Goal: Information Seeking & Learning: Learn about a topic

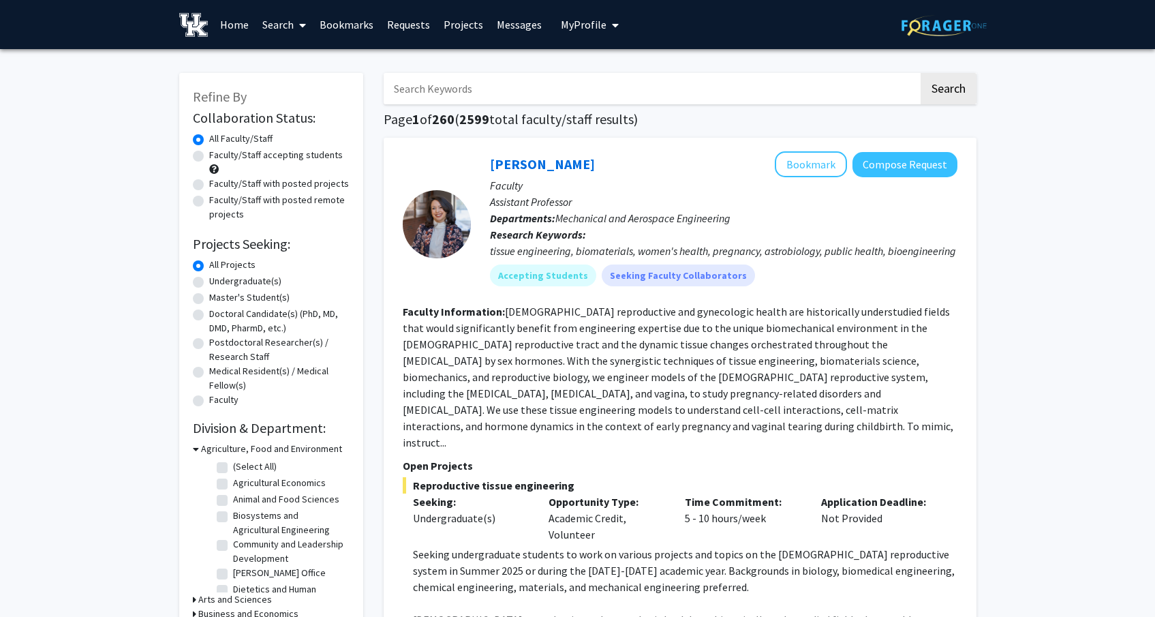
click at [216, 275] on label "Undergraduate(s)" at bounding box center [245, 281] width 72 height 14
click at [216, 275] on input "Undergraduate(s)" at bounding box center [213, 278] width 9 height 9
radio input "true"
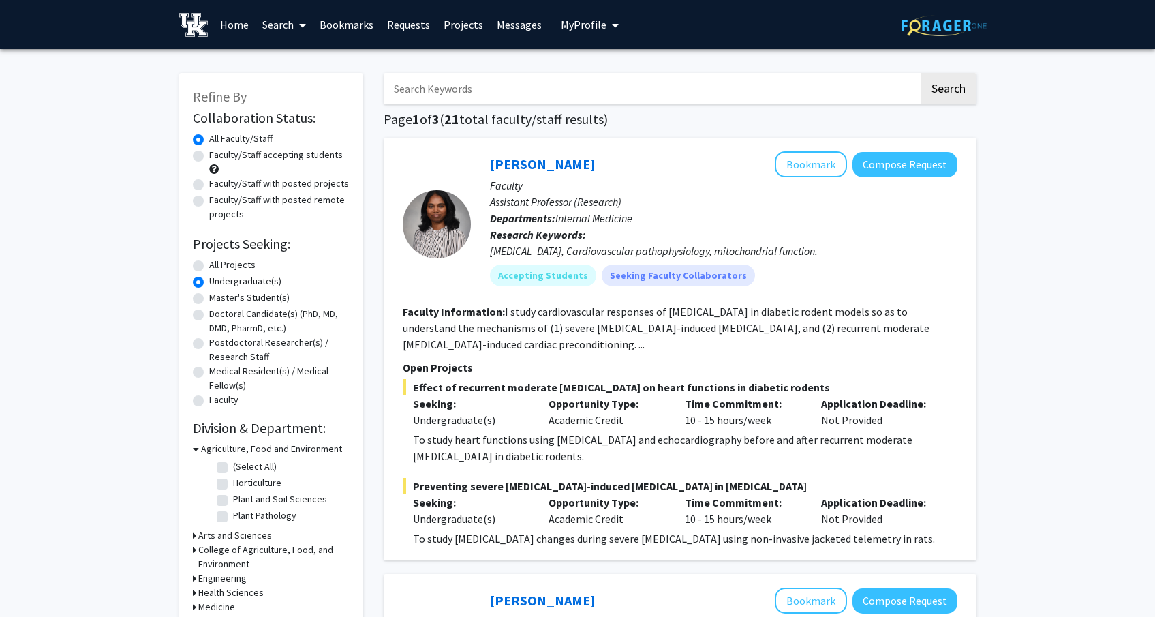
click at [293, 153] on label "Faculty/Staff accepting students" at bounding box center [276, 155] width 134 height 14
click at [218, 153] on input "Faculty/Staff accepting students" at bounding box center [213, 152] width 9 height 9
radio input "true"
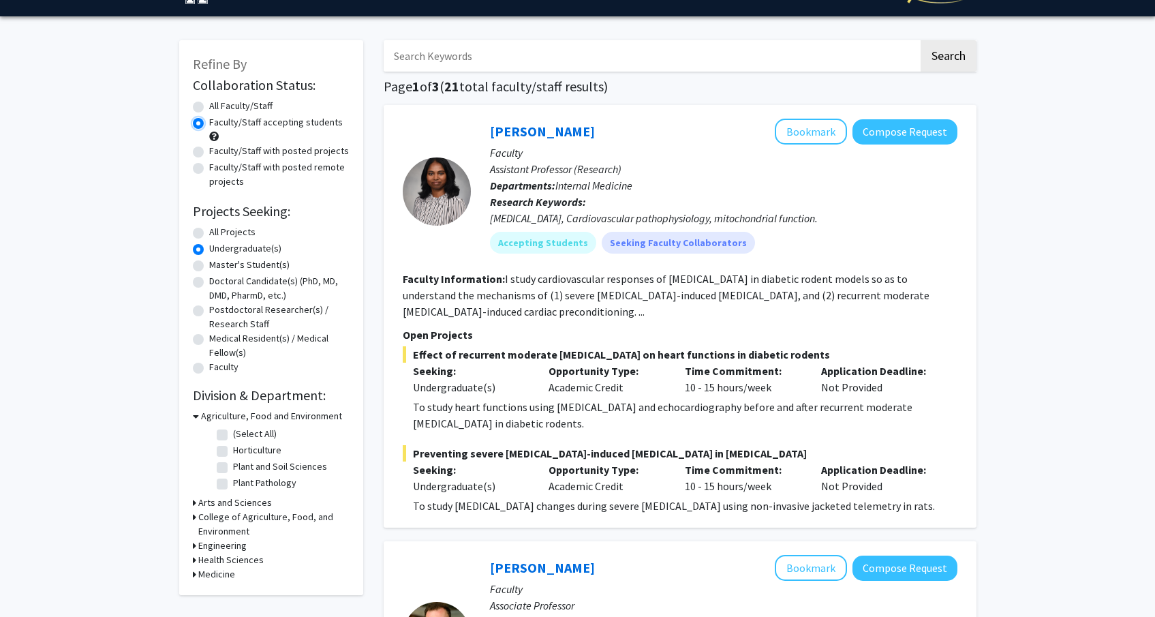
scroll to position [33, 0]
click at [231, 563] on h3 "Health Sciences" at bounding box center [230, 560] width 65 height 14
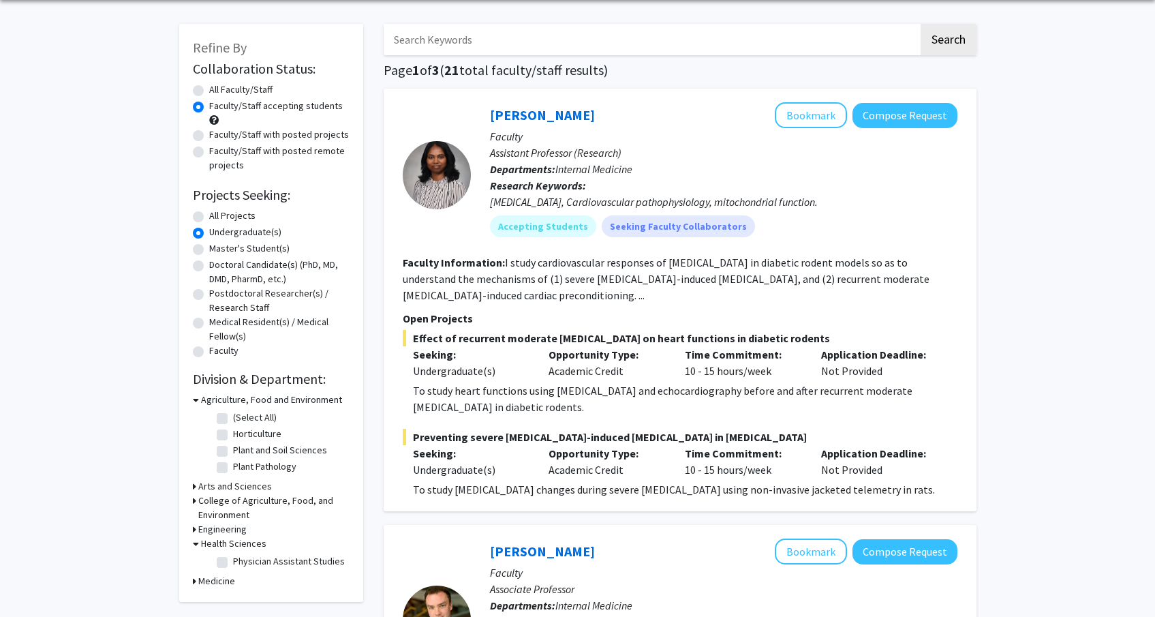
click at [224, 579] on h3 "Medicine" at bounding box center [216, 581] width 37 height 14
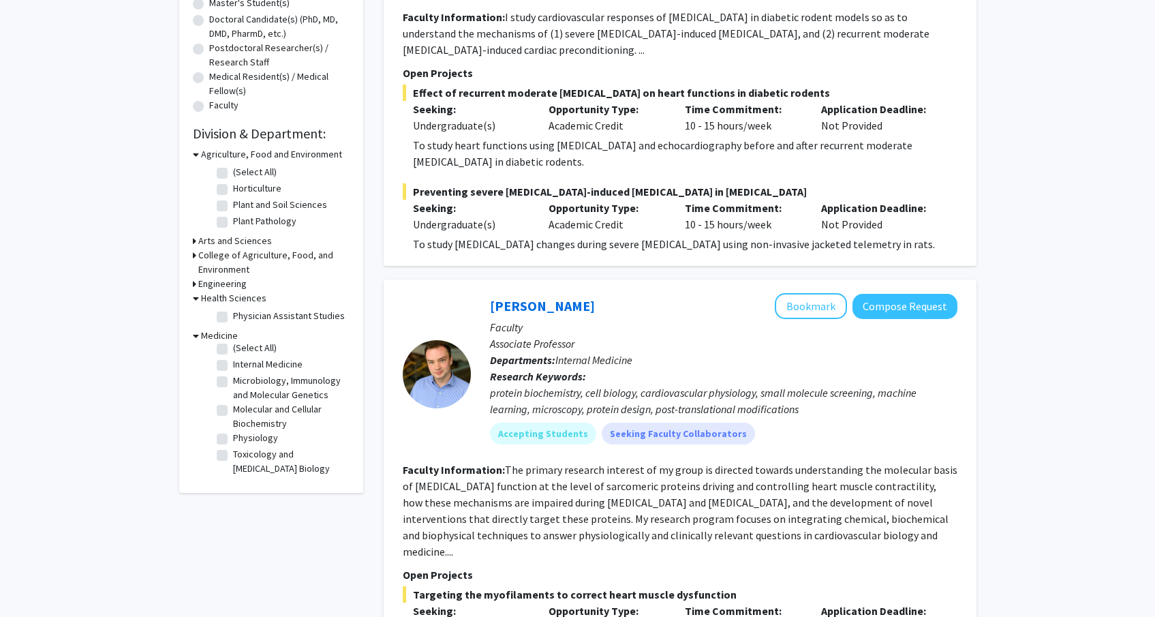
scroll to position [151, 0]
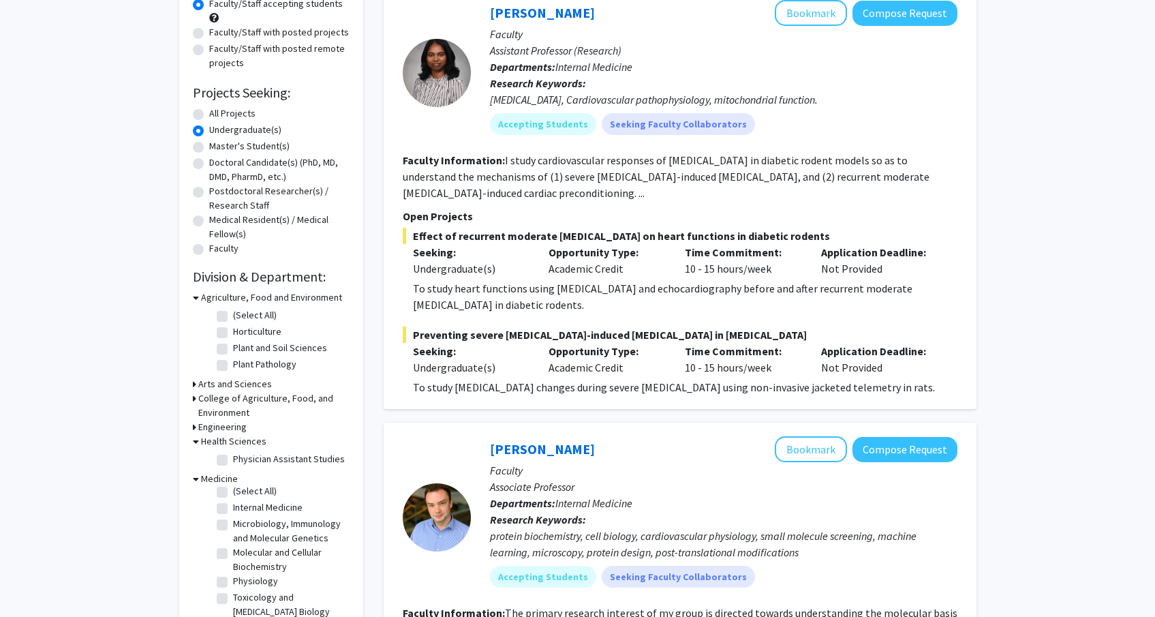
click at [223, 382] on h3 "Arts and Sciences" at bounding box center [235, 384] width 74 height 14
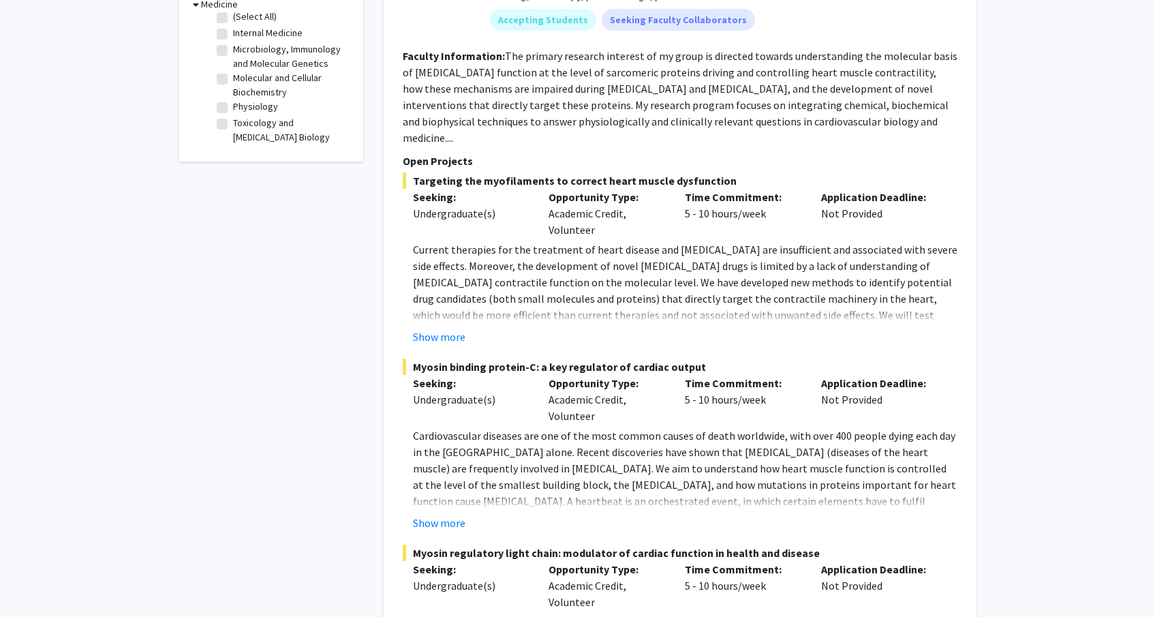
scroll to position [0, 0]
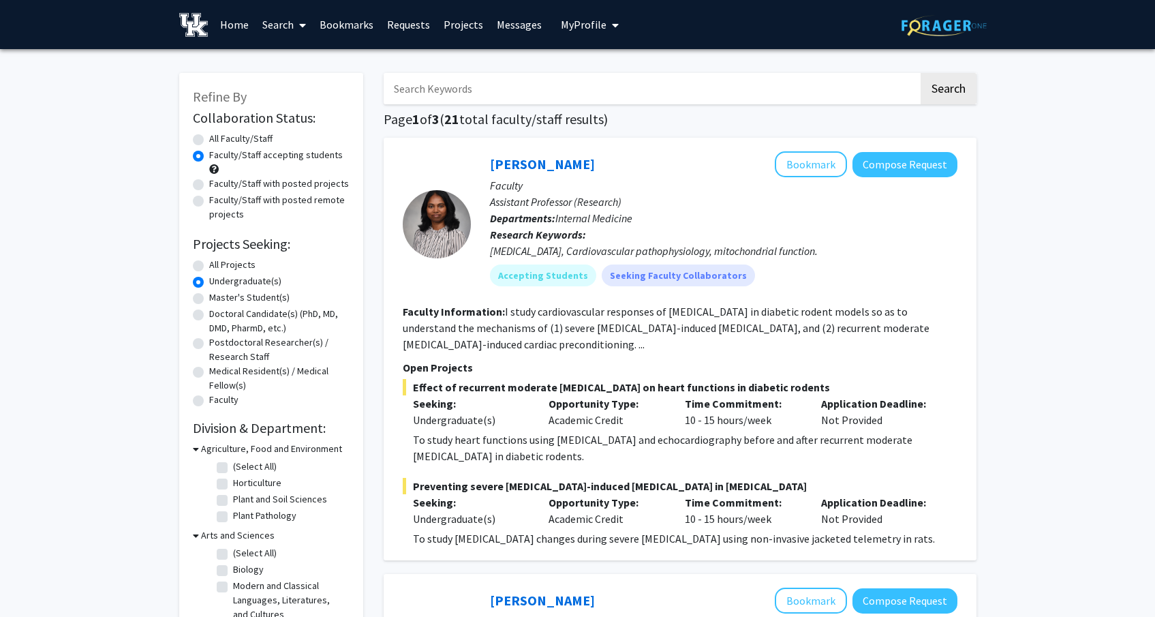
click at [463, 82] on input "Search Keywords" at bounding box center [651, 88] width 535 height 31
click at [274, 17] on link "Search" at bounding box center [284, 25] width 57 height 48
click at [305, 53] on span "Faculty/Staff" at bounding box center [306, 62] width 100 height 27
radio input "true"
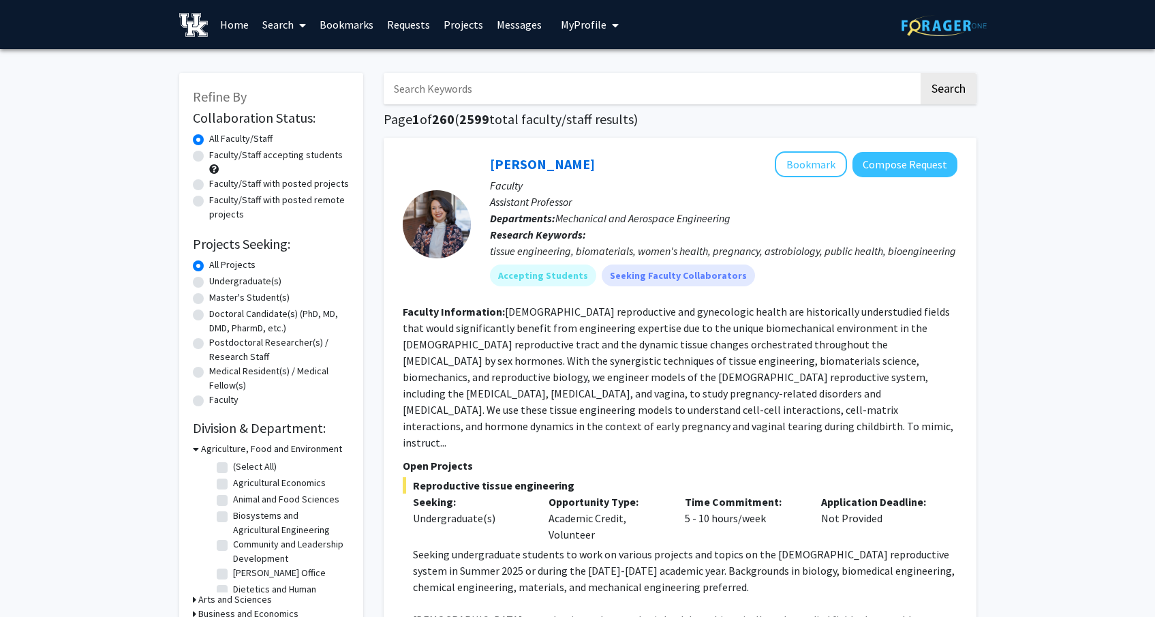
click at [596, 87] on input "Search Keywords" at bounding box center [651, 88] width 535 height 31
click at [921, 73] on button "Search" at bounding box center [949, 88] width 56 height 31
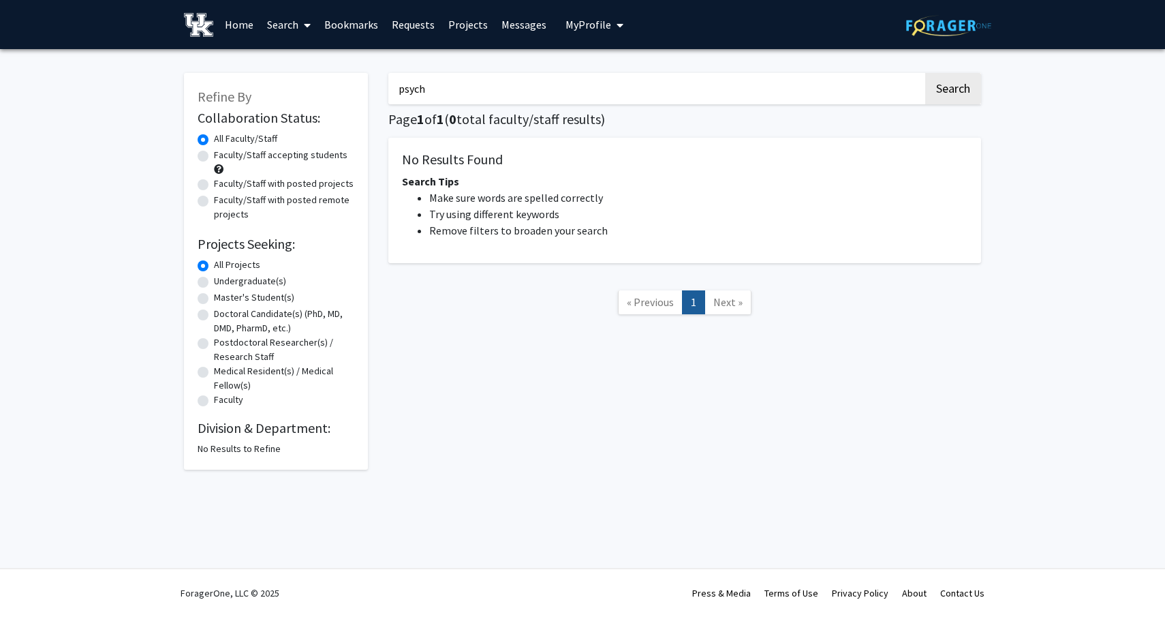
click at [925, 73] on button "Search" at bounding box center [953, 88] width 56 height 31
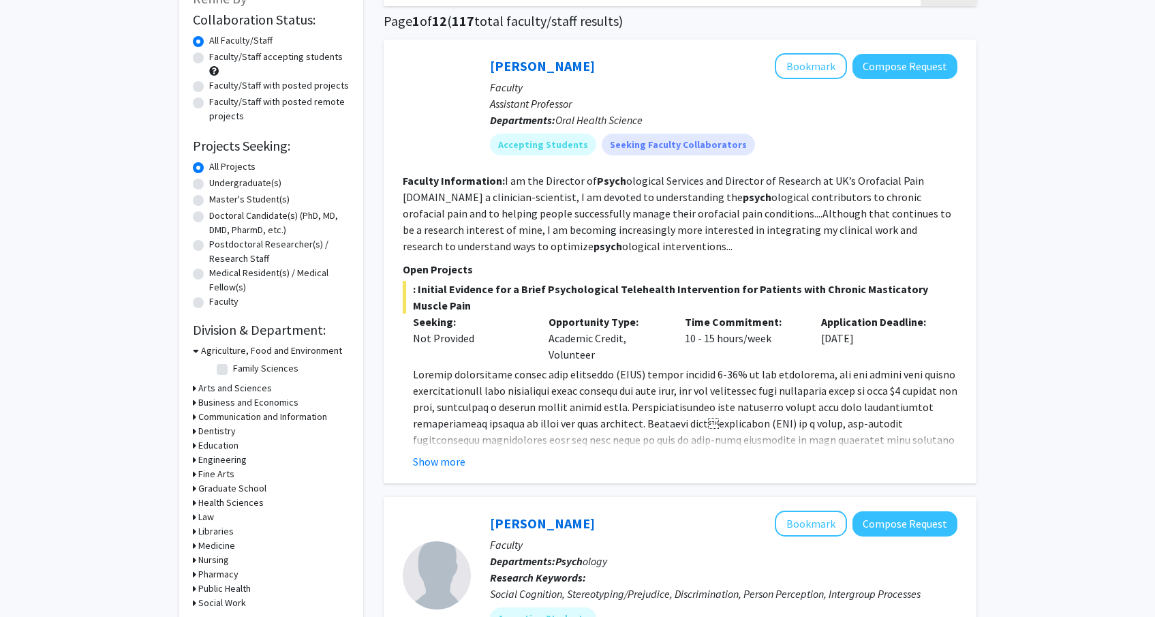
scroll to position [142, 0]
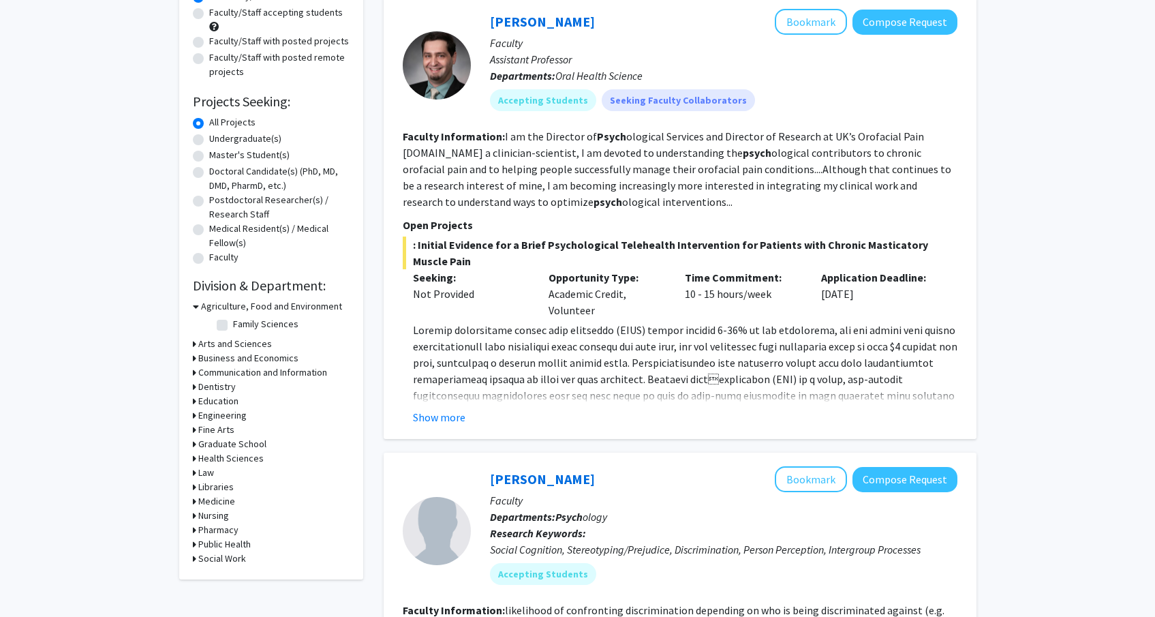
click at [438, 429] on div "[PERSON_NAME] Bookmark Compose Request Faculty Assistant Professor Departments:…" at bounding box center [680, 217] width 593 height 444
click at [445, 418] on button "Show more" at bounding box center [439, 417] width 52 height 16
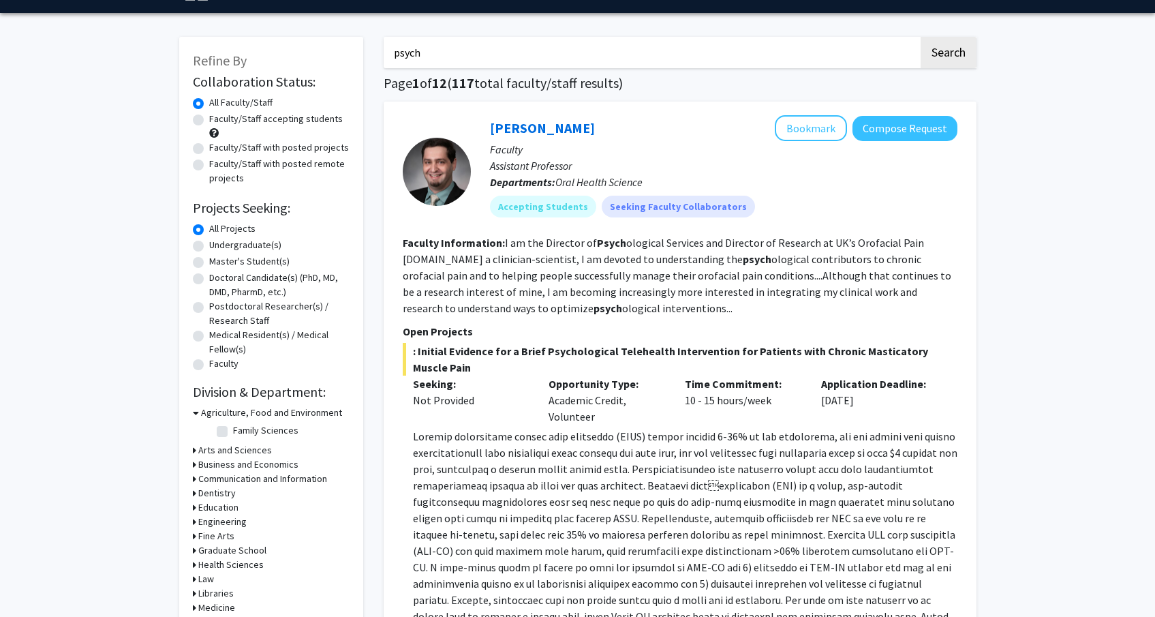
scroll to position [0, 0]
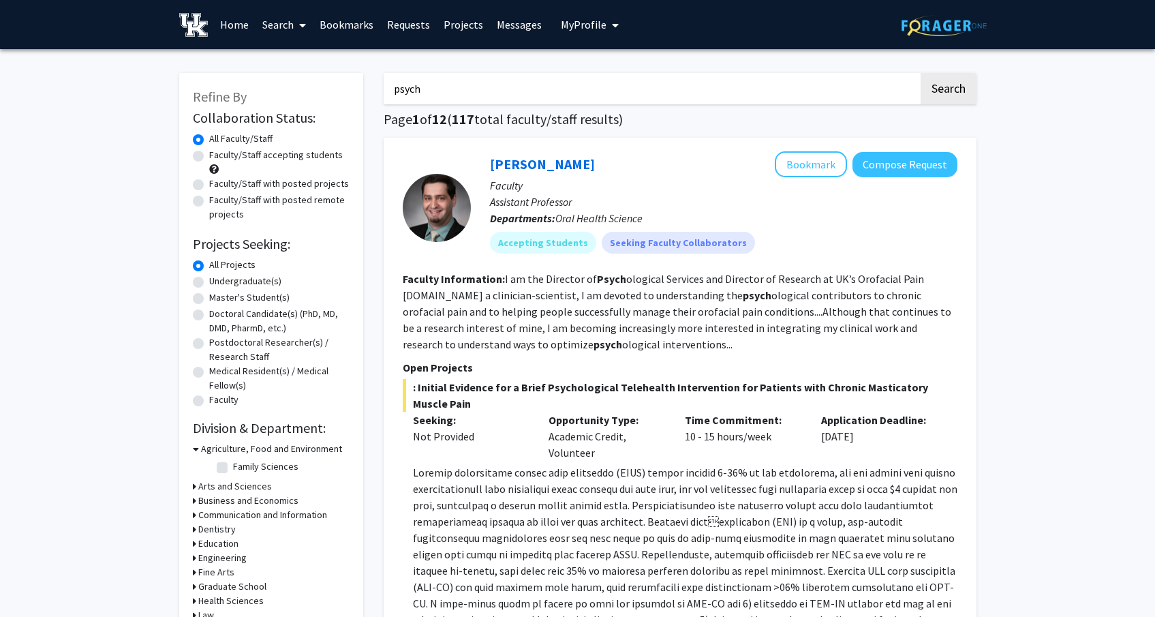
click at [432, 80] on input "psych" at bounding box center [651, 88] width 535 height 31
type input "behav"
click at [921, 73] on button "Search" at bounding box center [949, 88] width 56 height 31
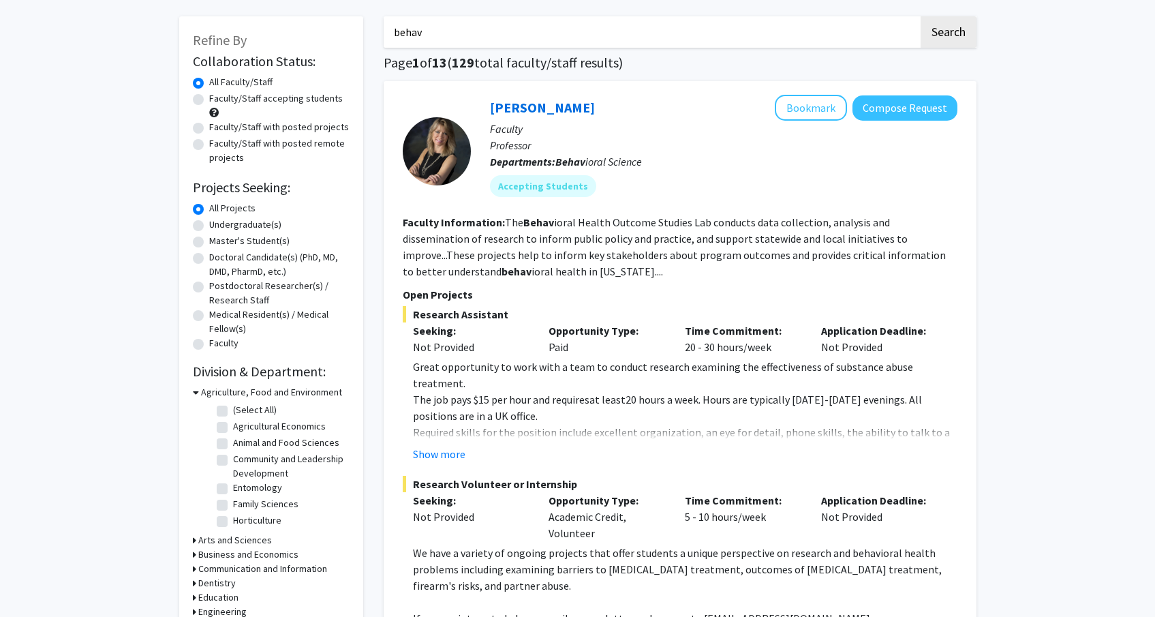
scroll to position [262, 0]
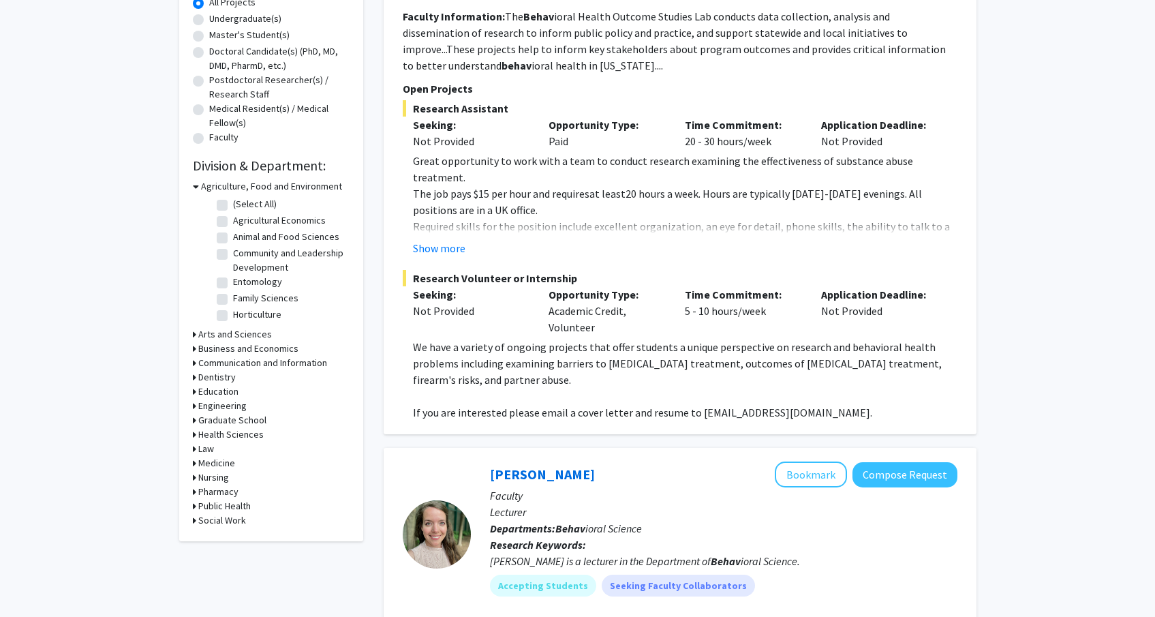
click at [579, 413] on p "If you are interested please email a cover letter and resume to [EMAIL_ADDRESS]…" at bounding box center [685, 412] width 545 height 16
drag, startPoint x: 579, startPoint y: 412, endPoint x: 676, endPoint y: 416, distance: 96.8
click at [676, 416] on p "If you are interested please email a cover letter and resume to [EMAIL_ADDRESS]…" at bounding box center [685, 412] width 545 height 16
click at [694, 314] on div "Time Commitment: 5 - 10 hours/week" at bounding box center [743, 310] width 136 height 49
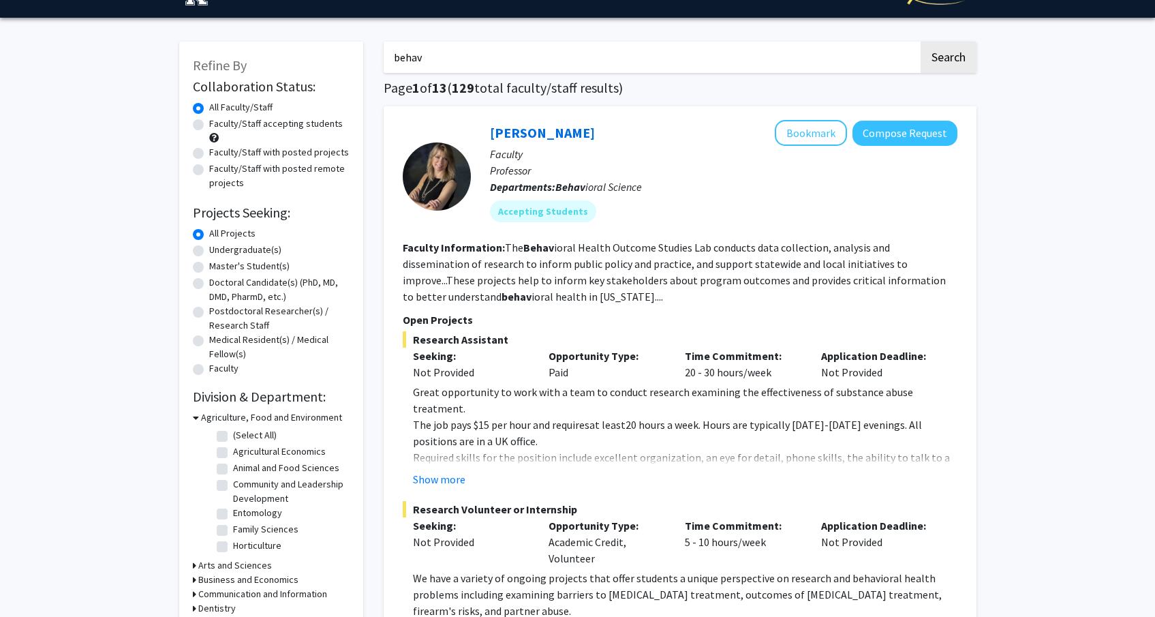
scroll to position [57, 0]
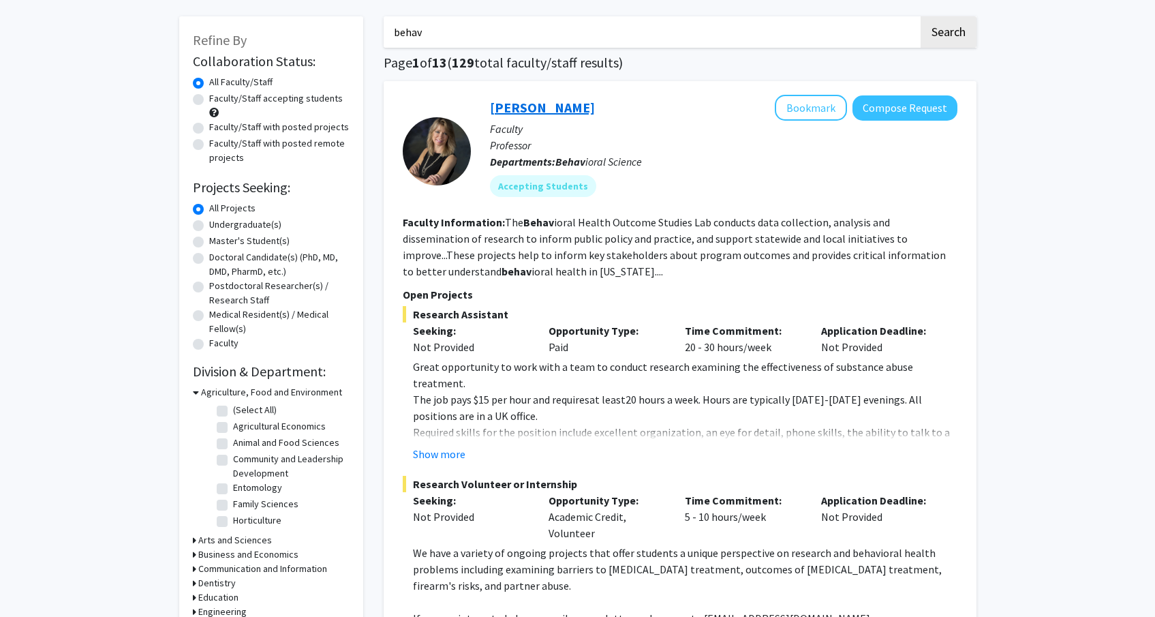
click at [510, 104] on link "[PERSON_NAME]" at bounding box center [542, 107] width 105 height 17
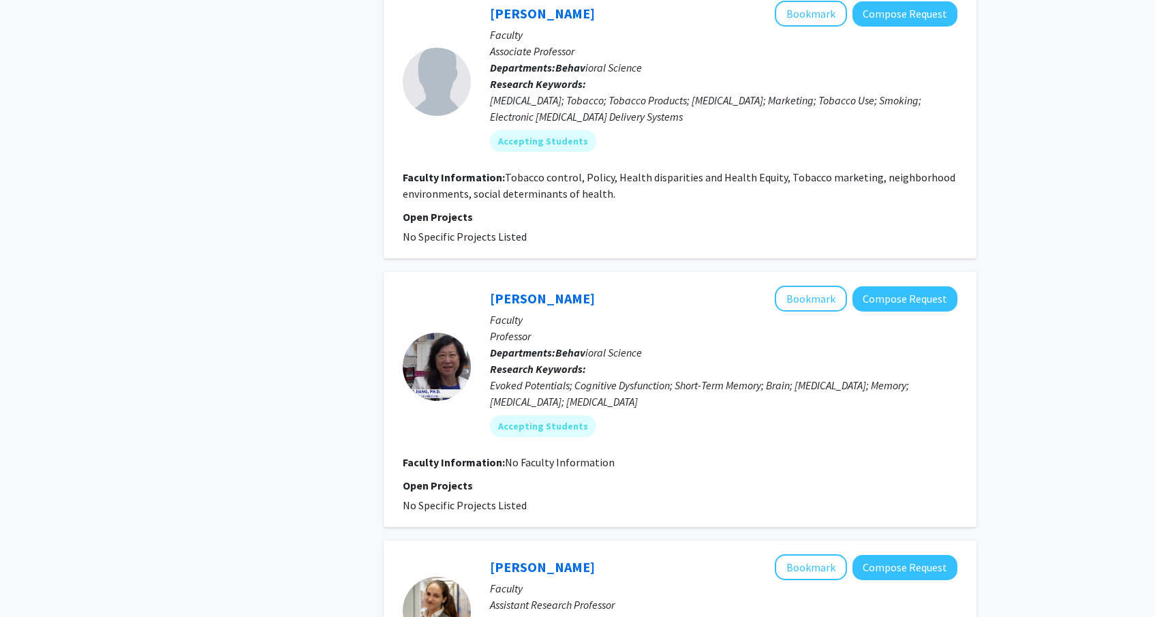
scroll to position [710, 0]
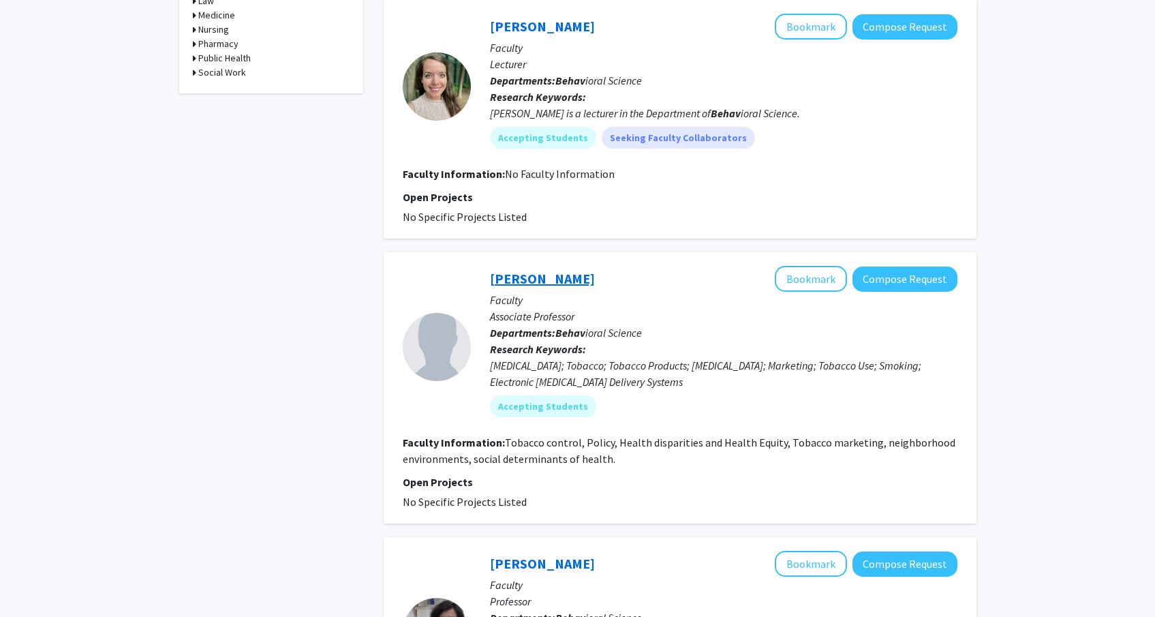
click at [506, 281] on link "[PERSON_NAME]" at bounding box center [542, 278] width 105 height 17
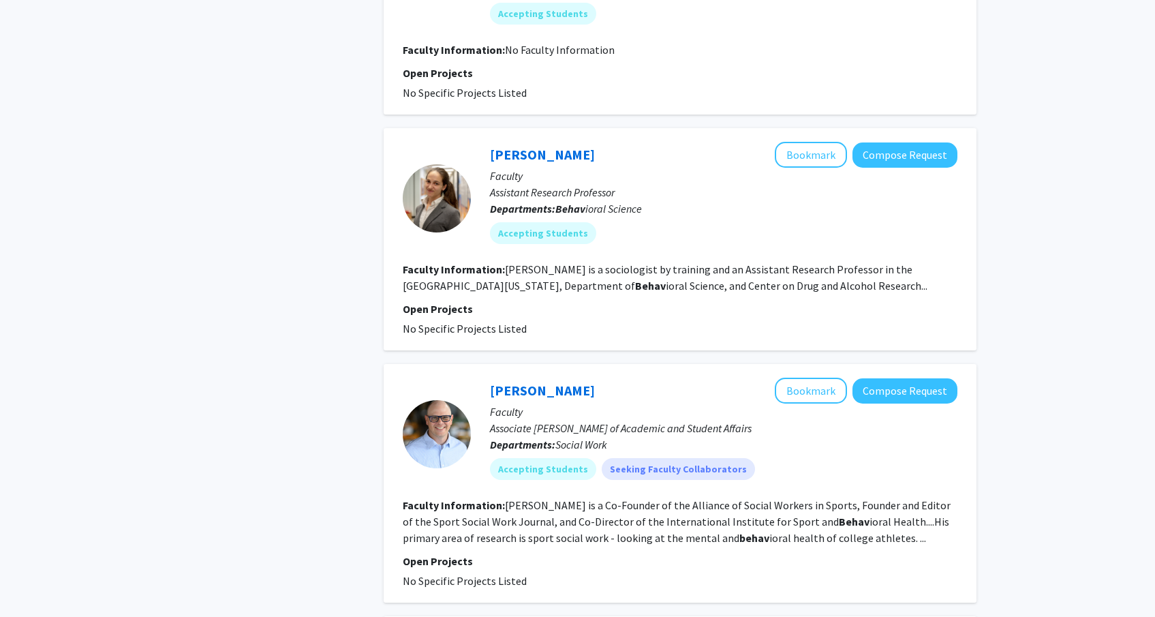
scroll to position [1465, 0]
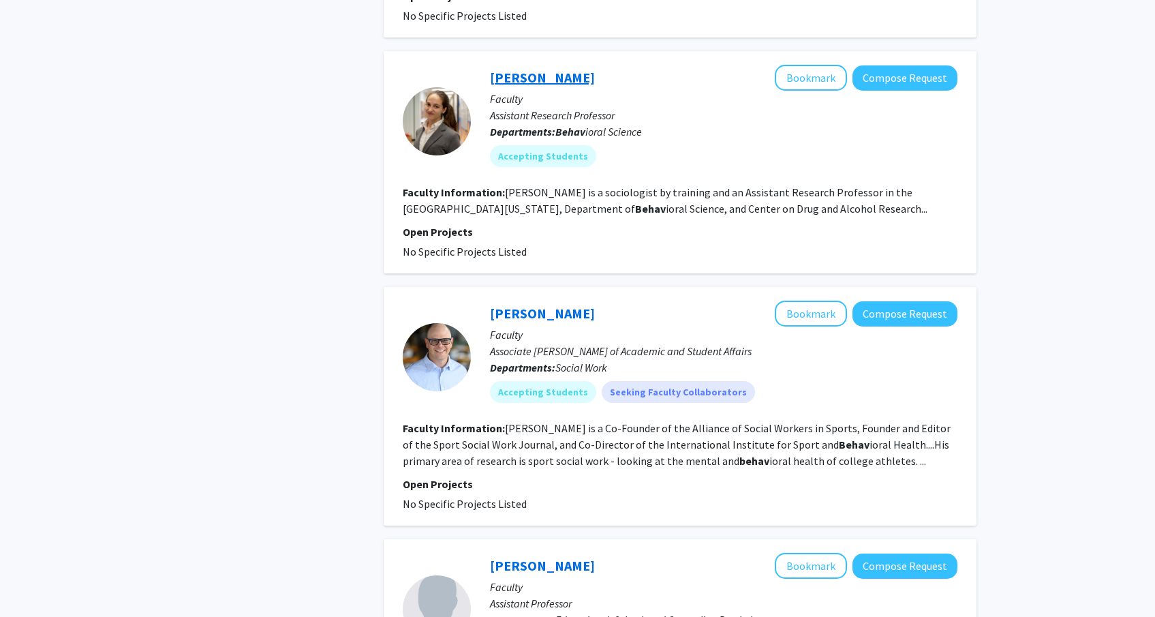
click at [506, 76] on link "[PERSON_NAME]" at bounding box center [542, 77] width 105 height 17
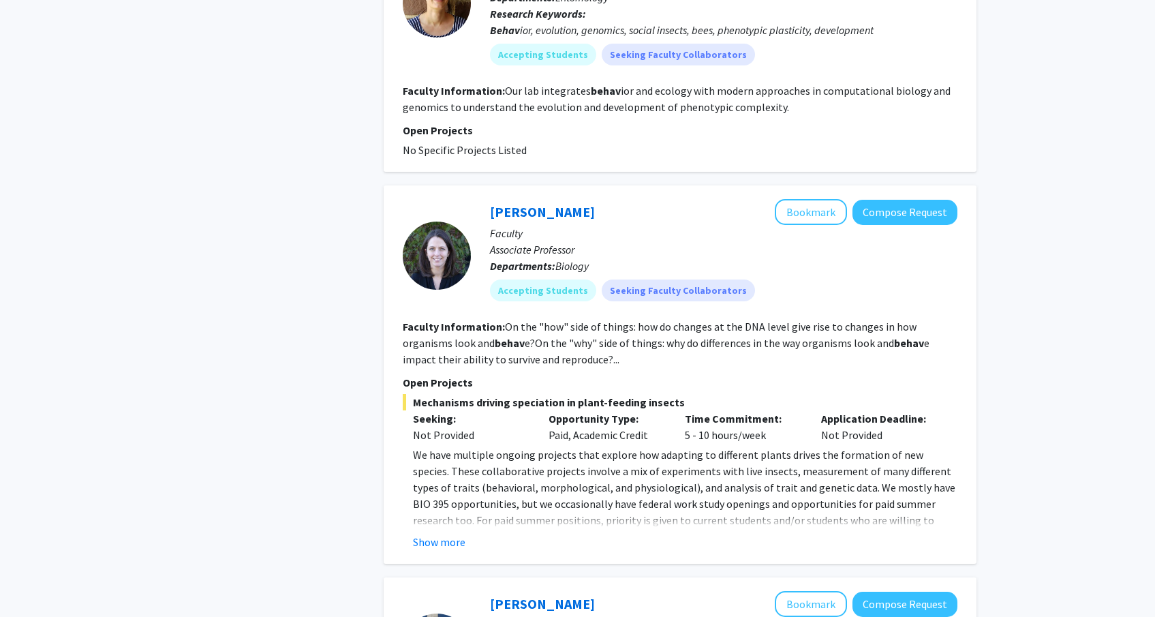
scroll to position [2738, 0]
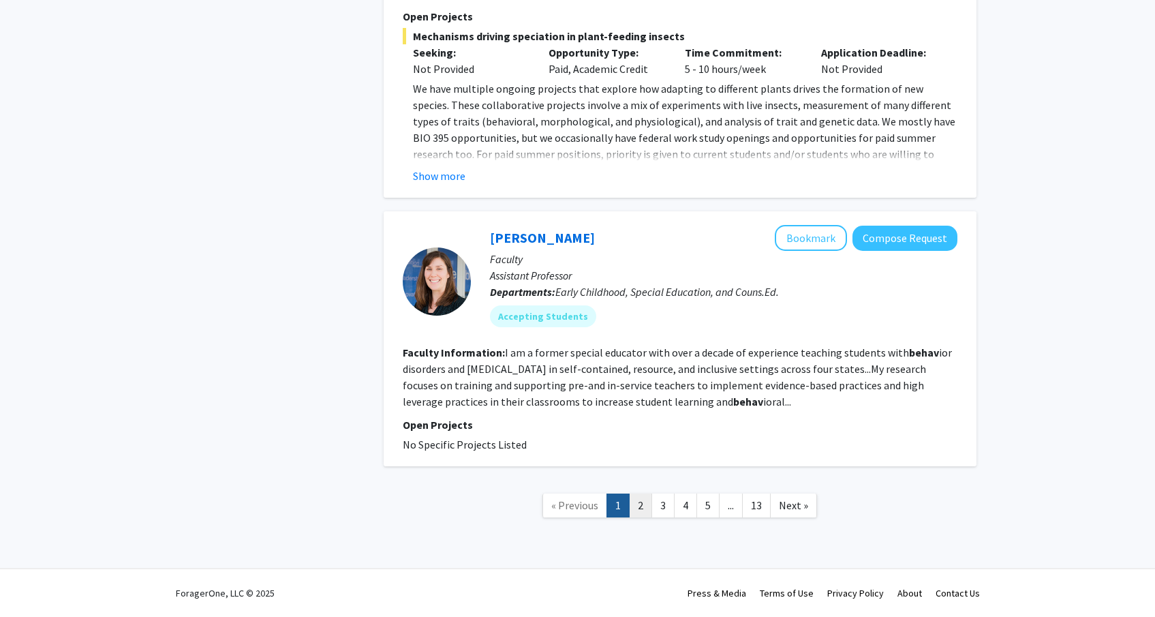
click at [647, 507] on link "2" at bounding box center [640, 505] width 23 height 24
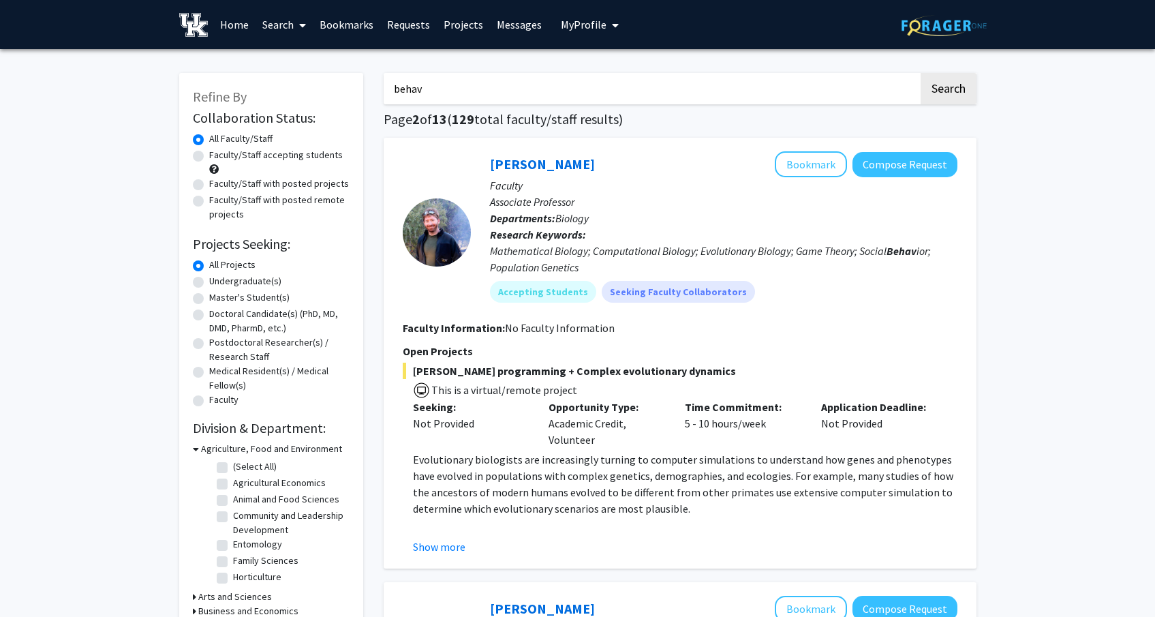
click at [425, 75] on input "behav" at bounding box center [651, 88] width 535 height 31
drag, startPoint x: 425, startPoint y: 74, endPoint x: 416, endPoint y: 85, distance: 14.0
click at [423, 78] on input "behav" at bounding box center [651, 88] width 535 height 31
click at [921, 73] on button "Search" at bounding box center [949, 88] width 56 height 31
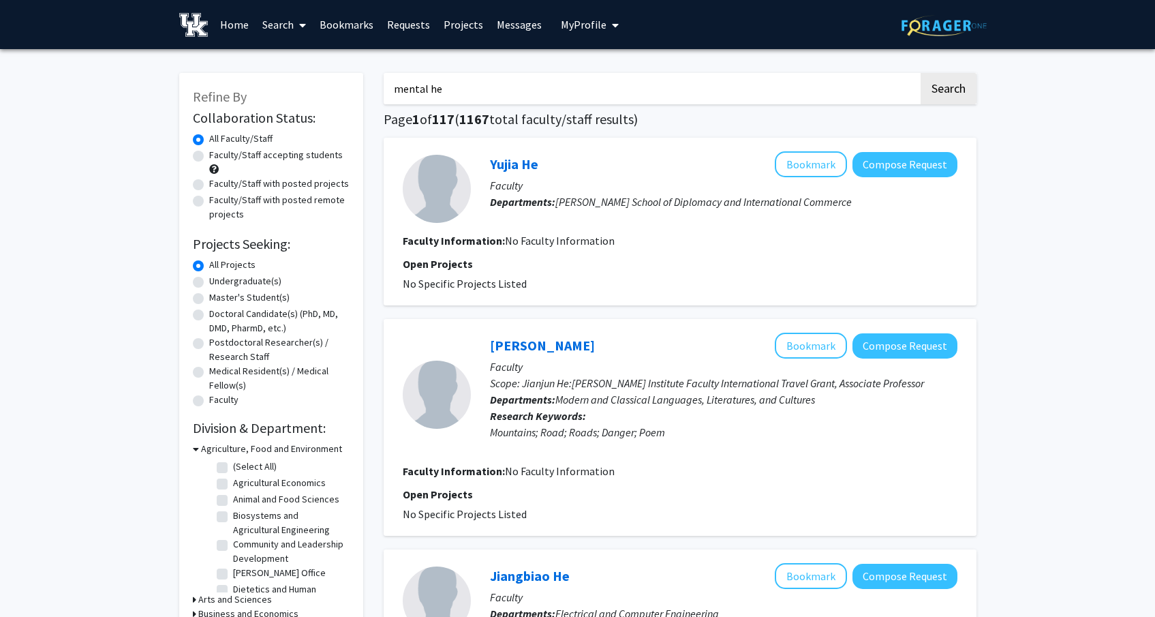
drag, startPoint x: 472, startPoint y: 89, endPoint x: 267, endPoint y: 70, distance: 206.1
click at [921, 73] on button "Search" at bounding box center [949, 88] width 56 height 31
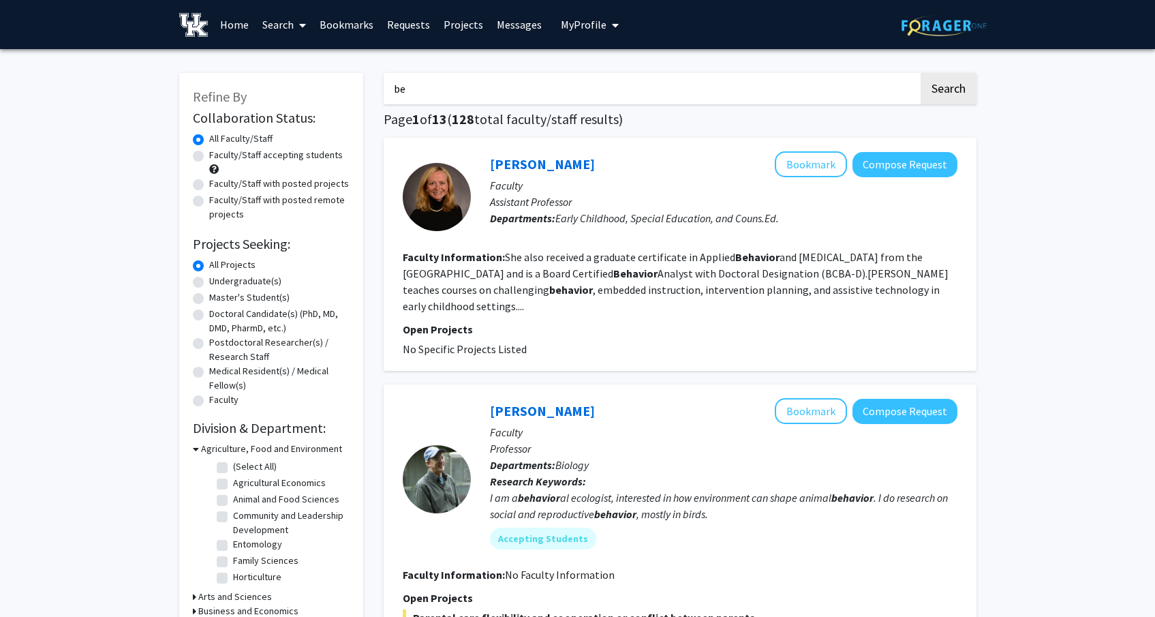
type input "b"
type input "alcohol and drug"
click at [921, 73] on button "Search" at bounding box center [949, 88] width 56 height 31
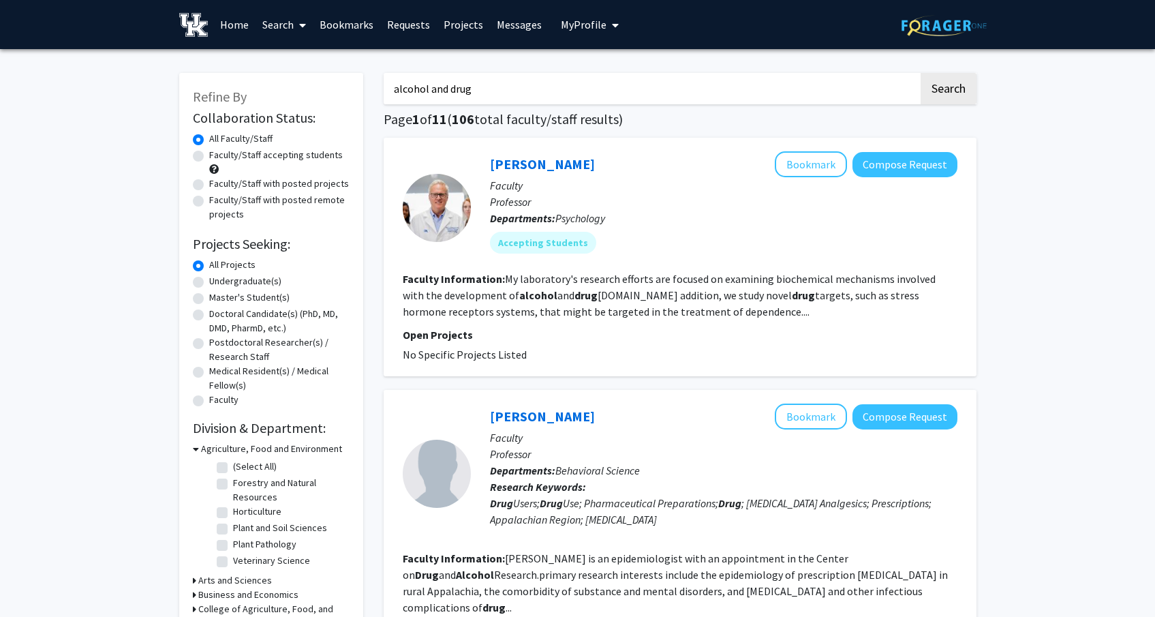
click at [551, 147] on div "[PERSON_NAME] Bookmark Compose Request Faculty Professor Departments: Psycholog…" at bounding box center [680, 257] width 593 height 239
click at [558, 164] on link "[PERSON_NAME]" at bounding box center [542, 163] width 105 height 17
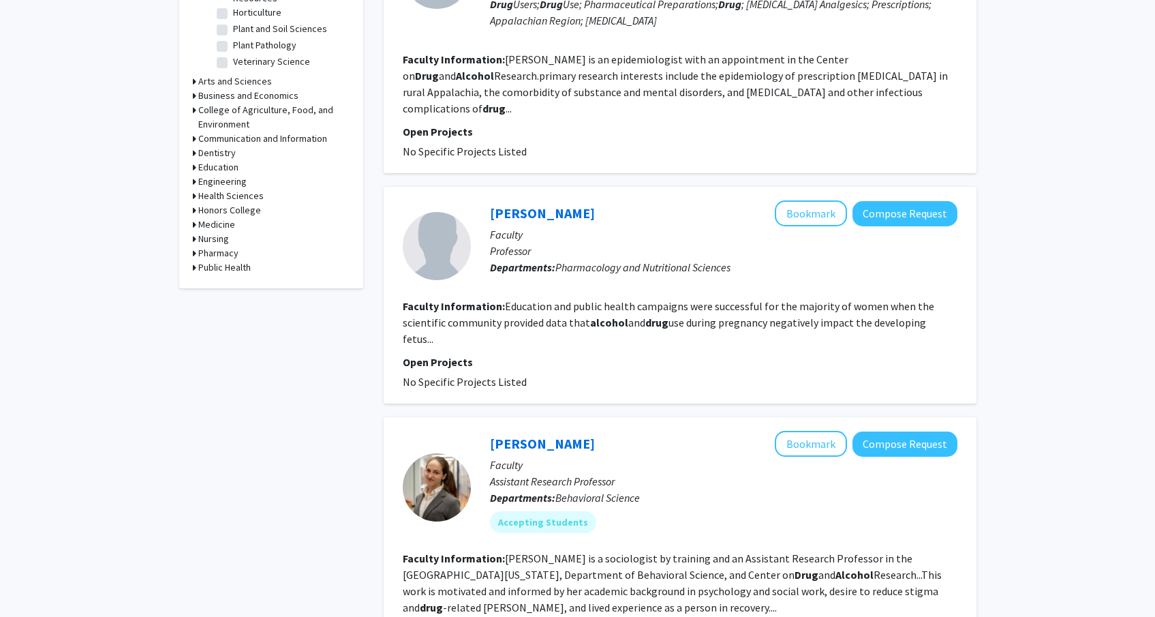
scroll to position [572, 0]
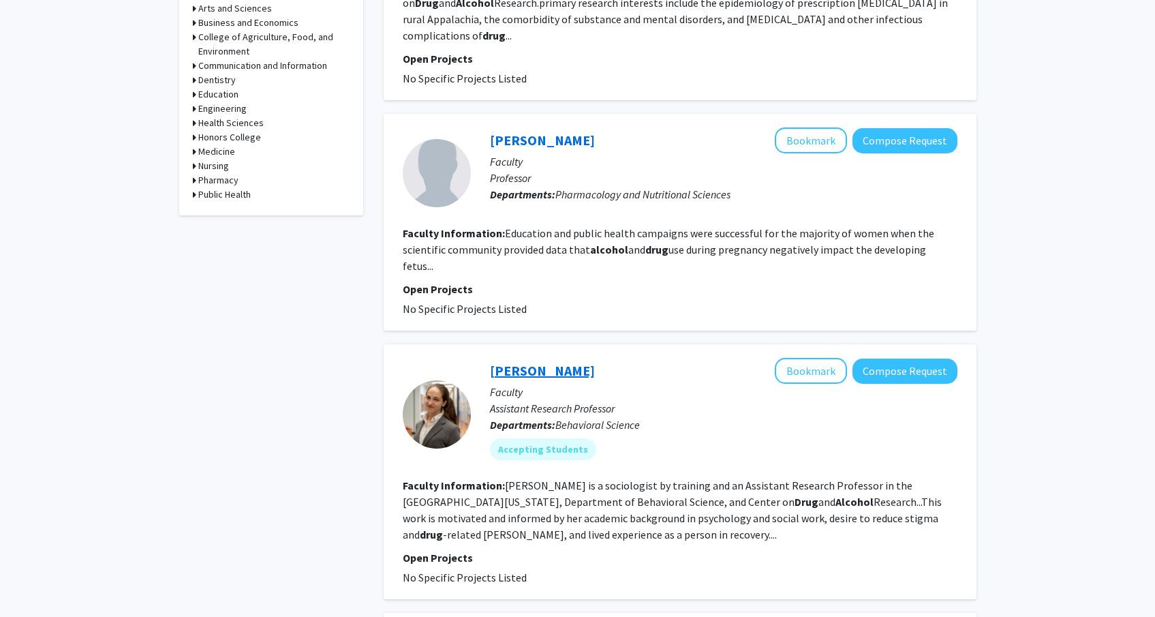
click at [555, 362] on link "[PERSON_NAME]" at bounding box center [542, 370] width 105 height 17
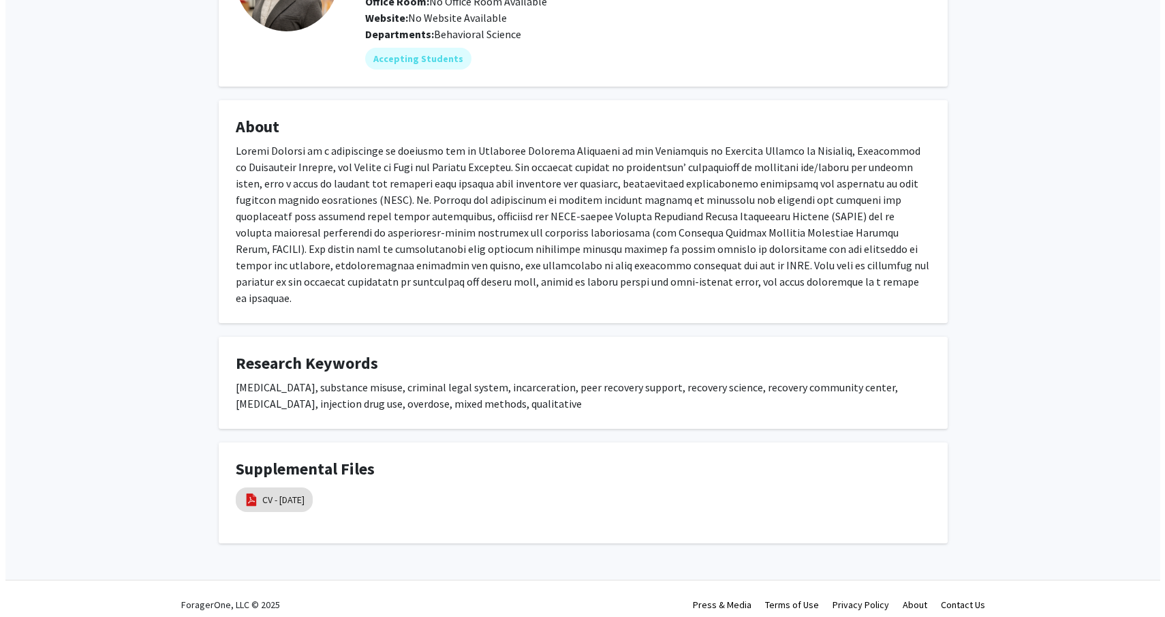
scroll to position [153, 0]
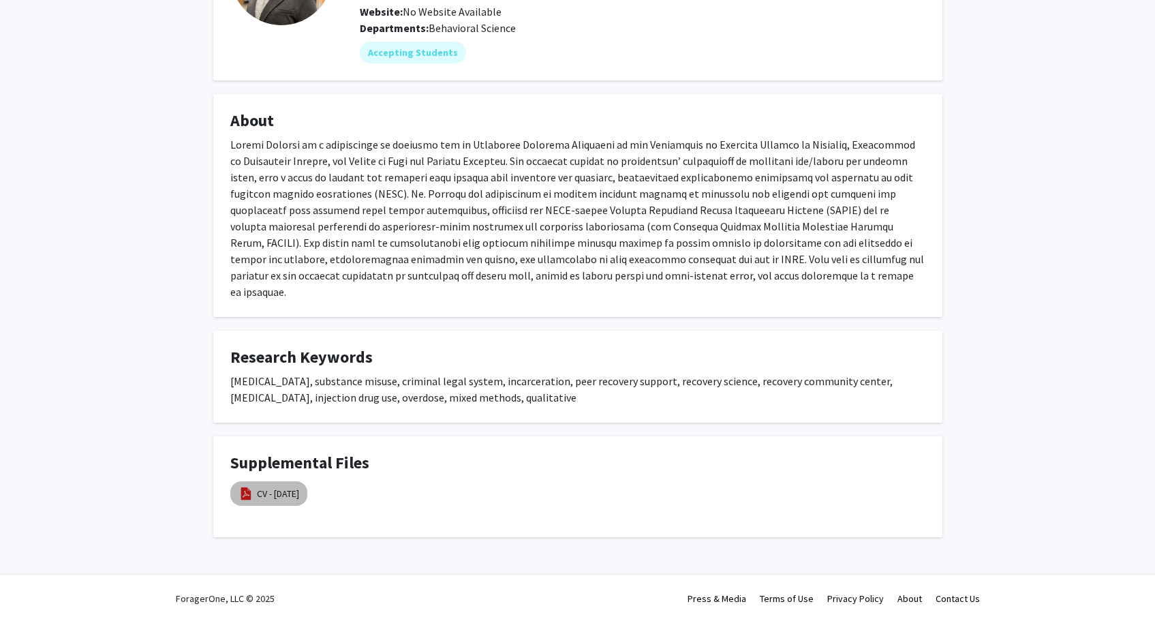
click at [252, 486] on img at bounding box center [246, 493] width 15 height 15
click at [289, 491] on link "CV - [DATE]" at bounding box center [278, 494] width 42 height 14
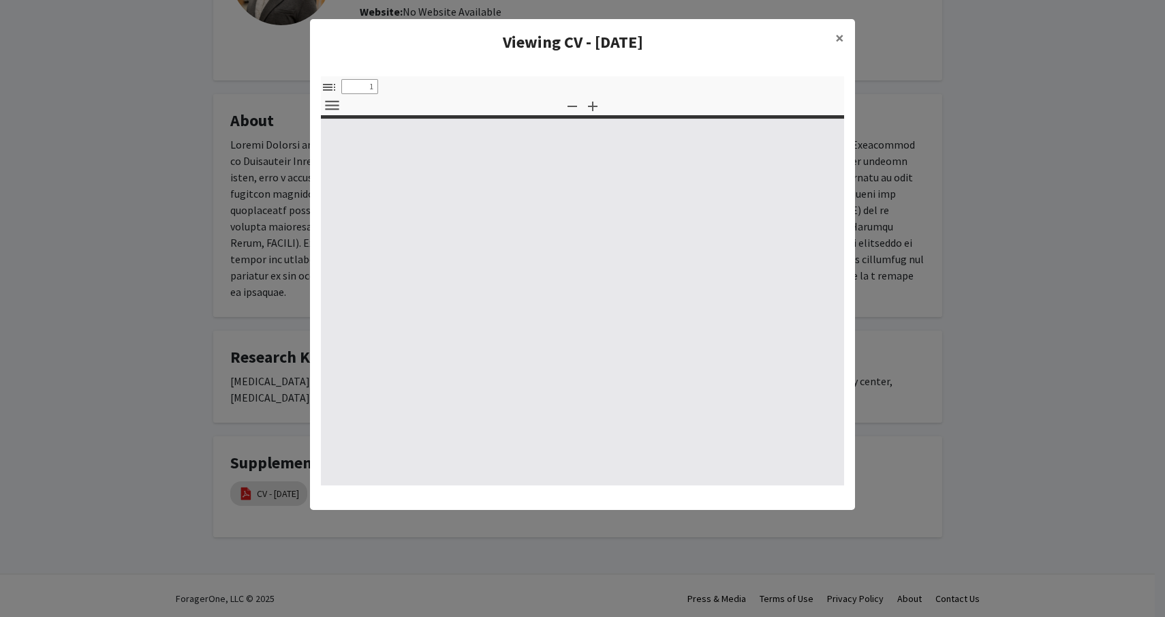
select select "custom"
type input "0"
select select "custom"
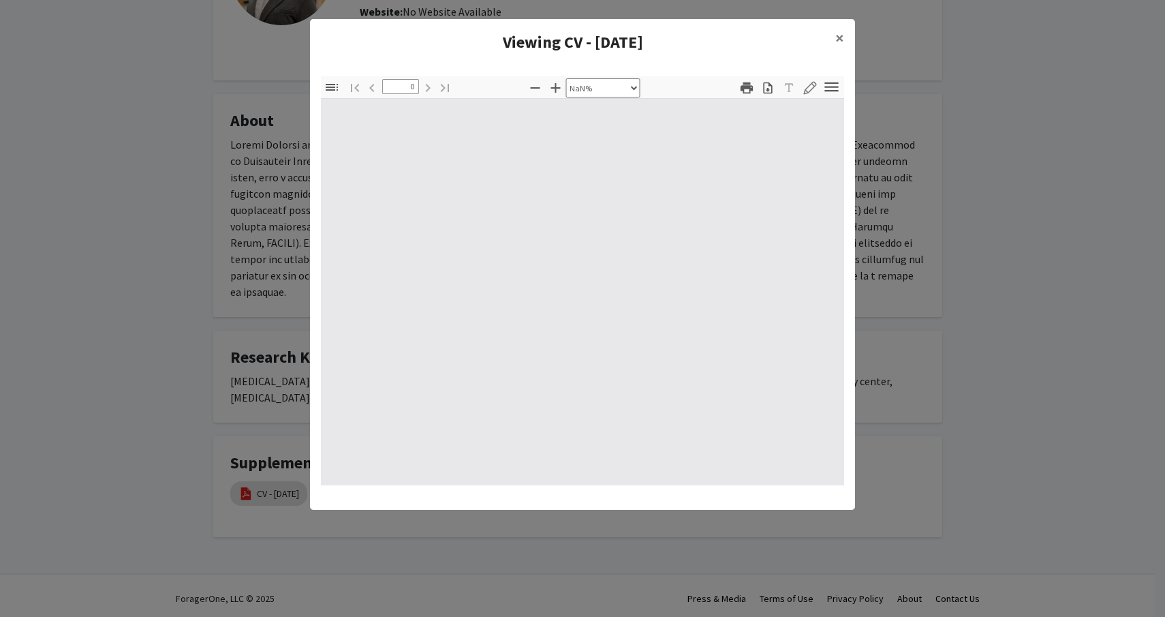
type input "1"
select select "auto"
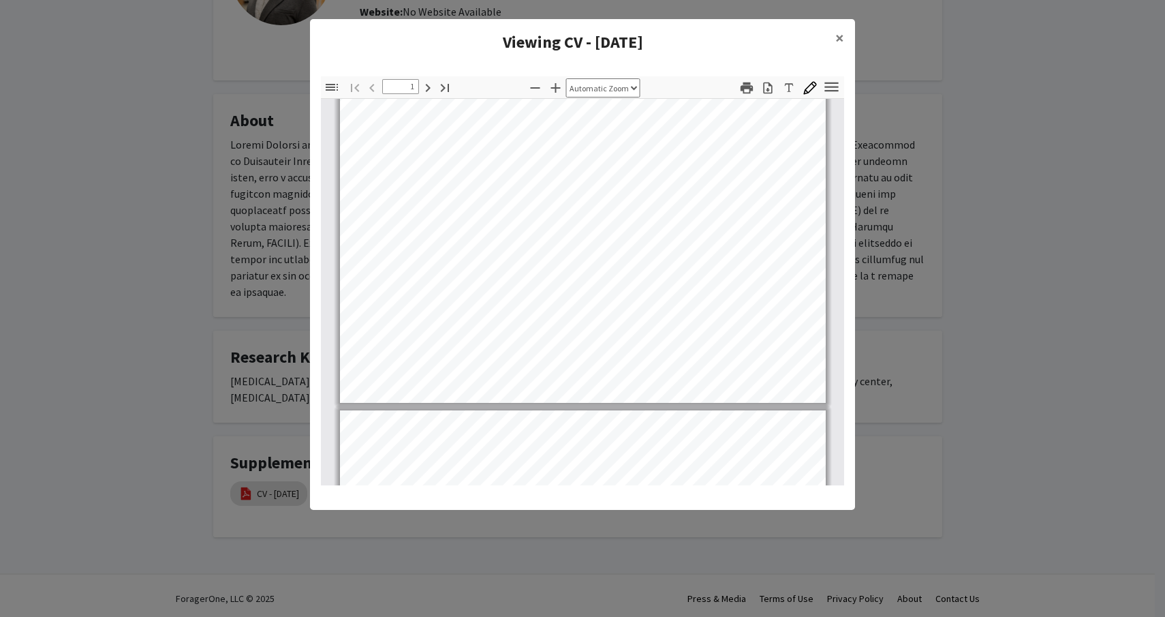
type input "2"
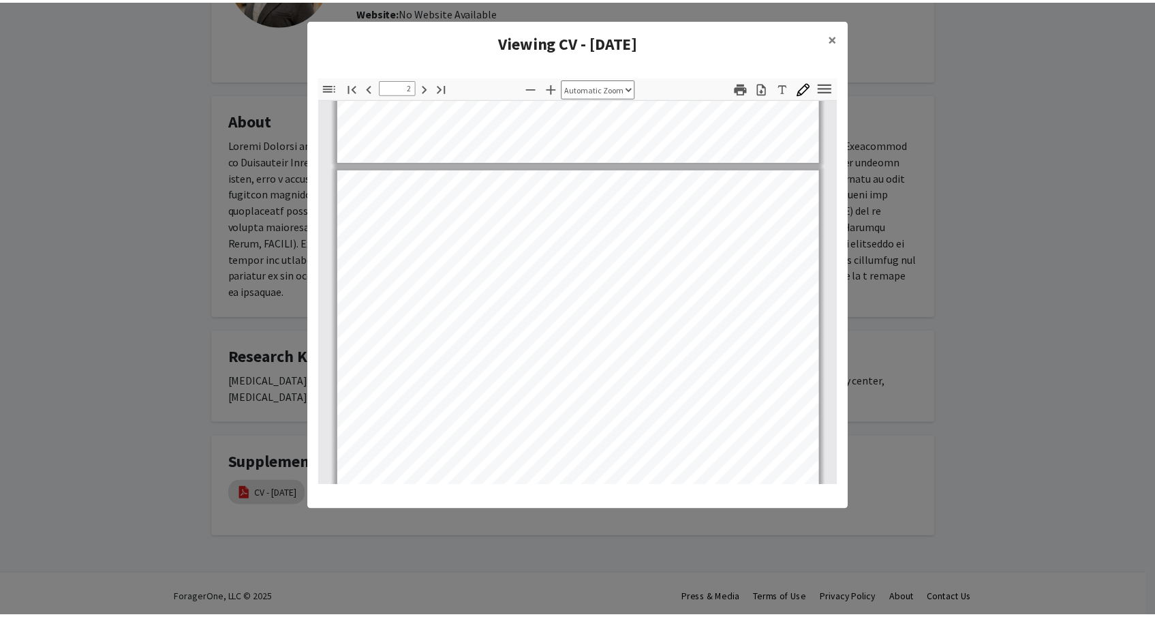
scroll to position [554, 0]
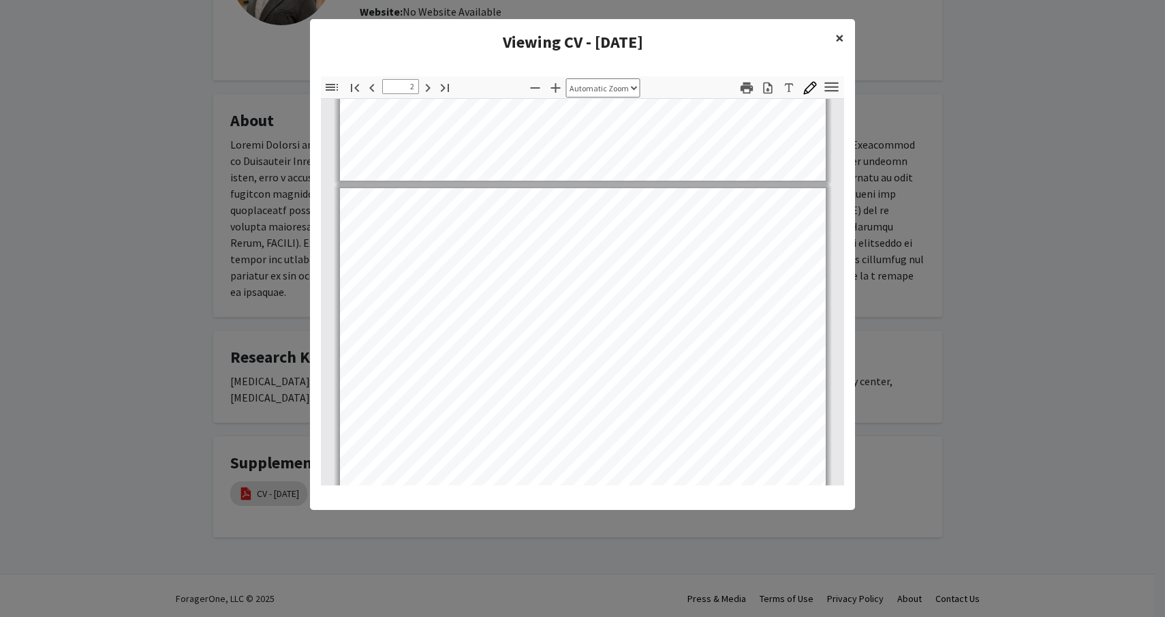
click at [839, 34] on span "×" at bounding box center [840, 37] width 9 height 21
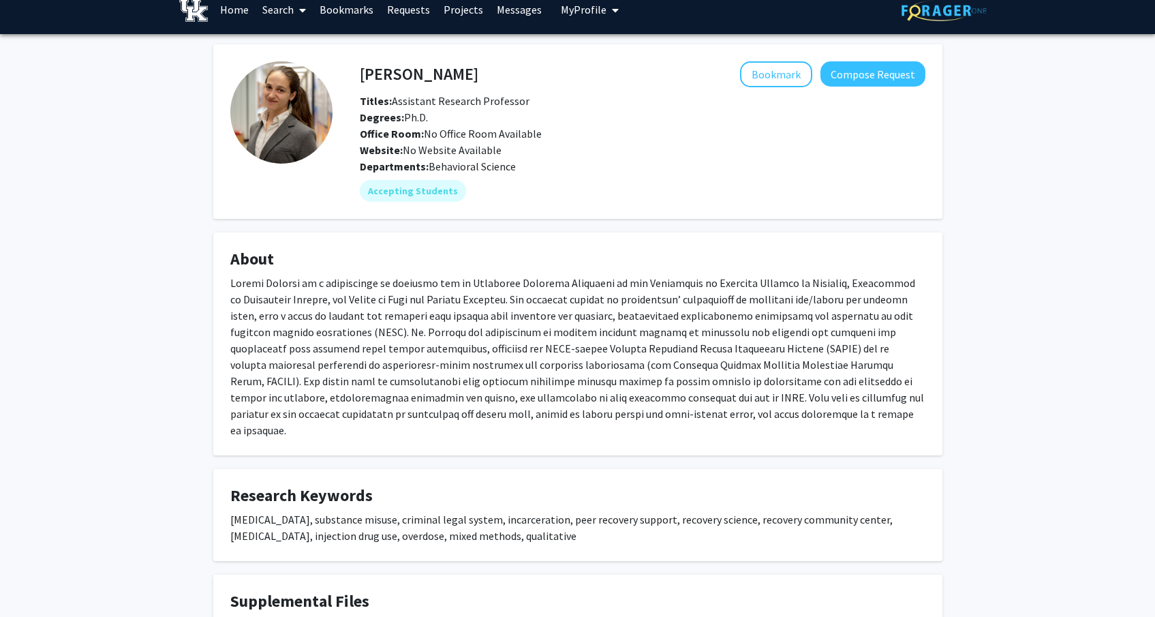
scroll to position [0, 0]
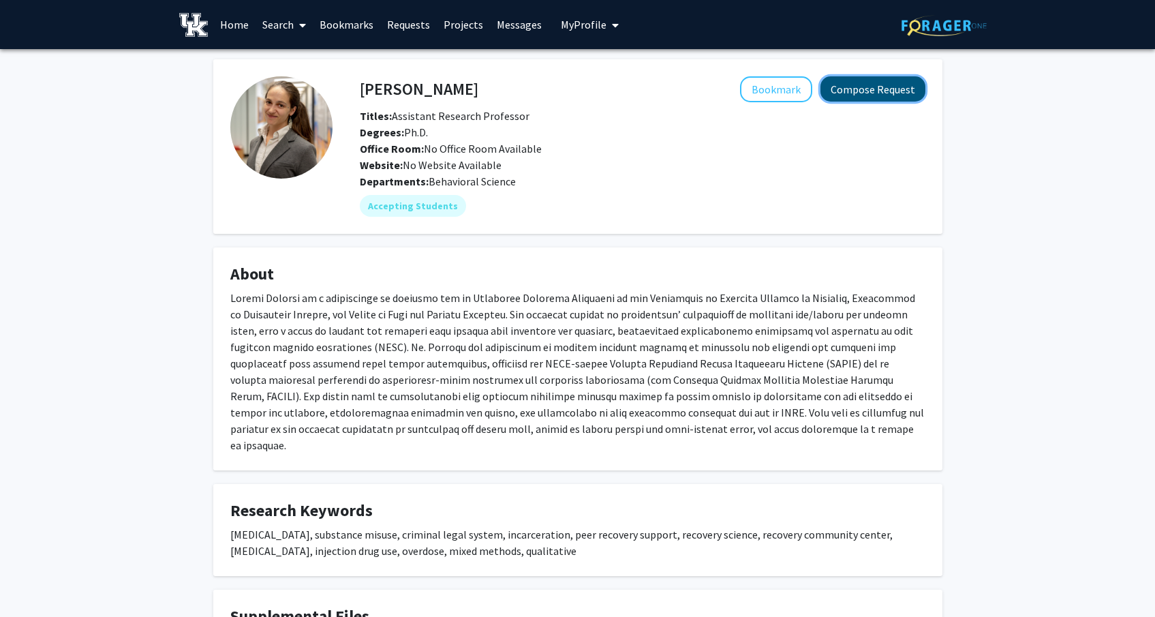
click at [840, 90] on button "Compose Request" at bounding box center [873, 88] width 105 height 25
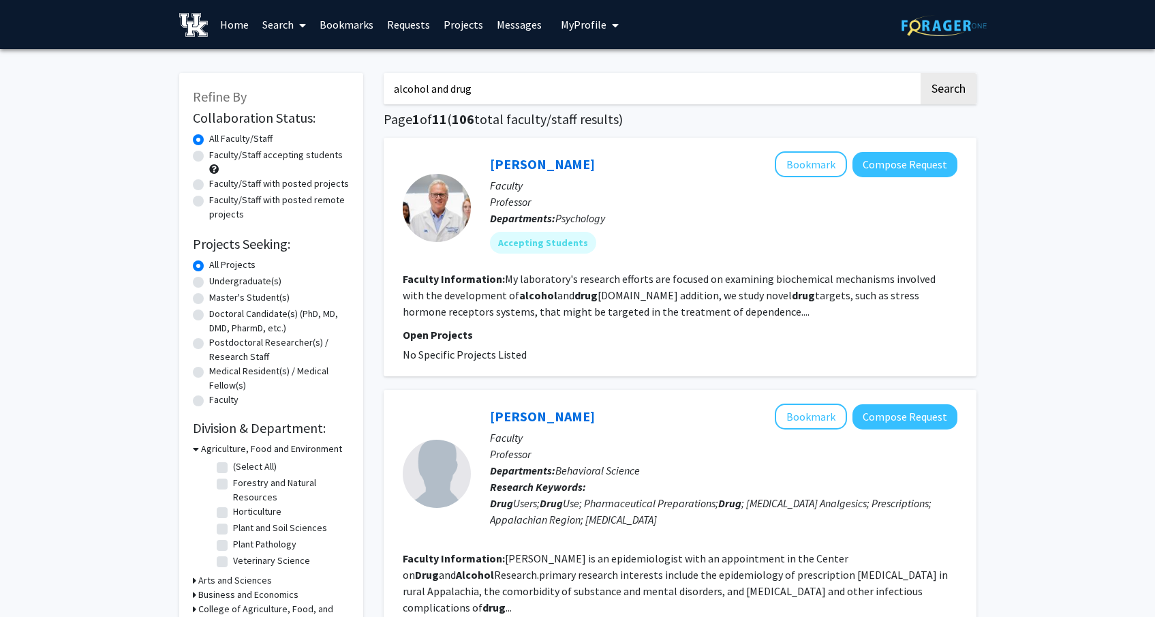
drag, startPoint x: 521, startPoint y: 89, endPoint x: 0, endPoint y: 24, distance: 525.4
click at [921, 73] on button "Search" at bounding box center [949, 88] width 56 height 31
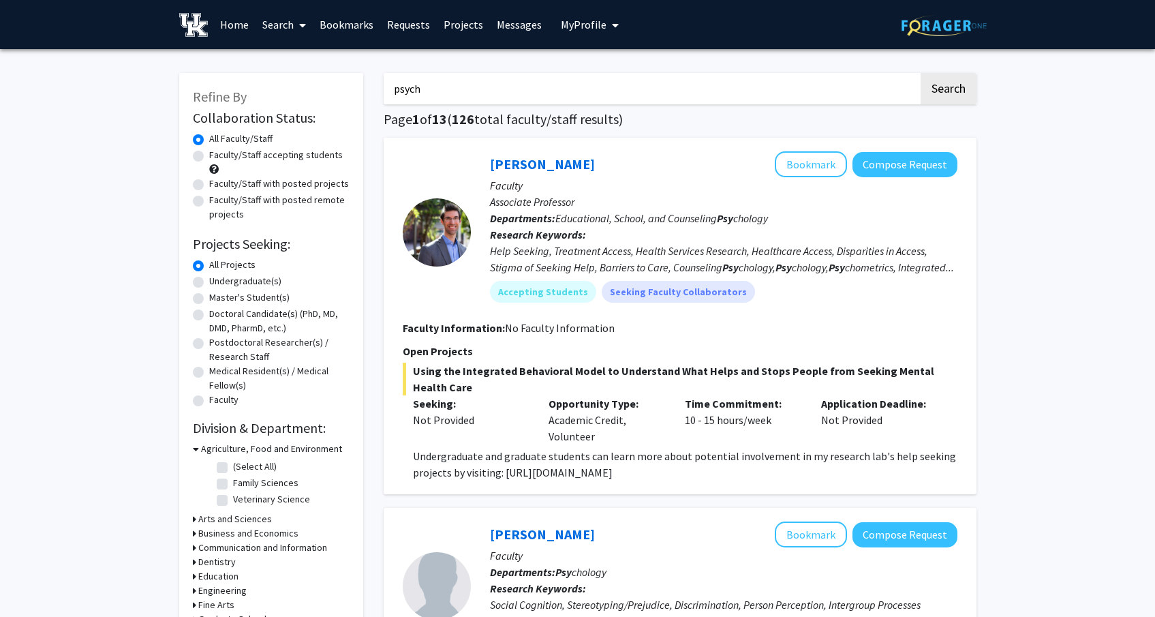
type input "psych"
click at [921, 73] on button "Search" at bounding box center [949, 88] width 56 height 31
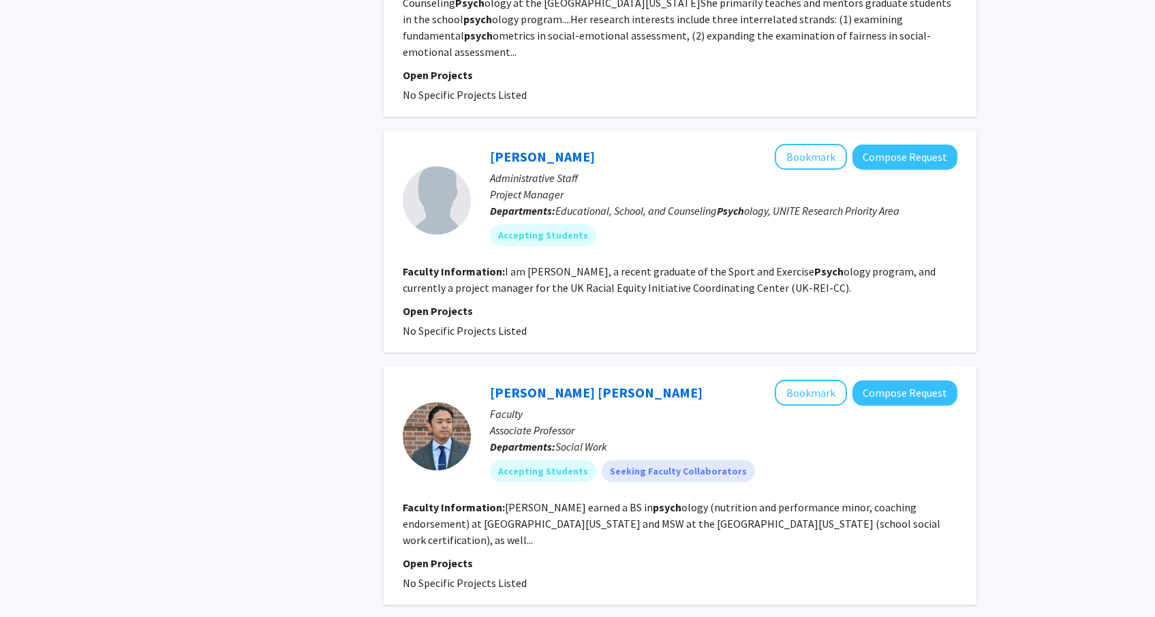
scroll to position [2835, 0]
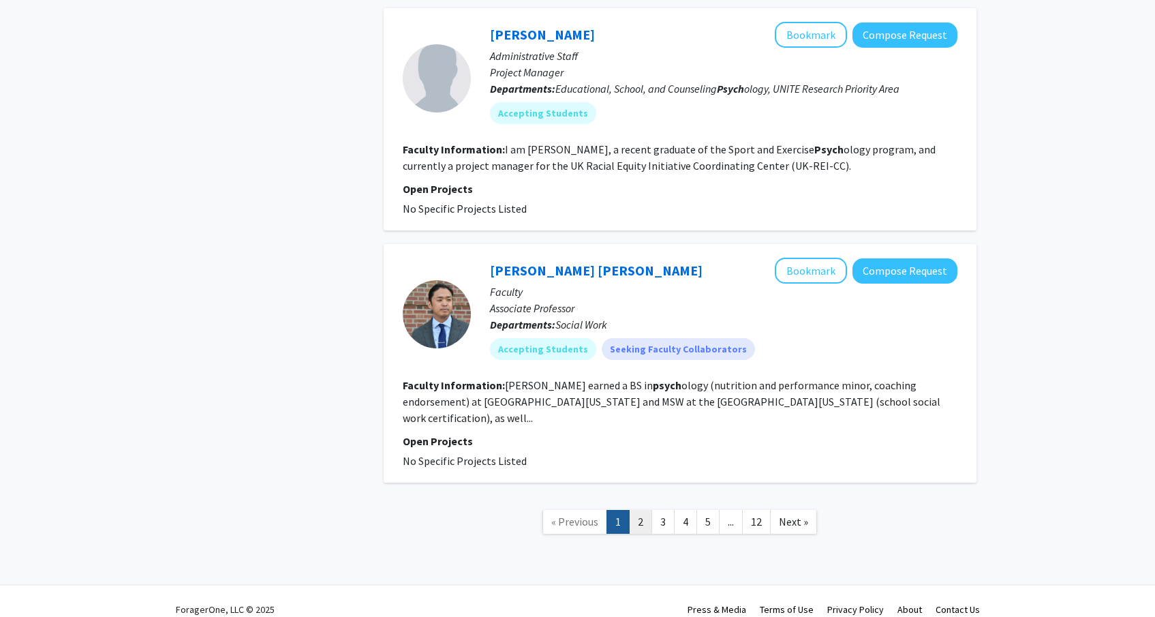
click at [646, 510] on link "2" at bounding box center [640, 522] width 23 height 24
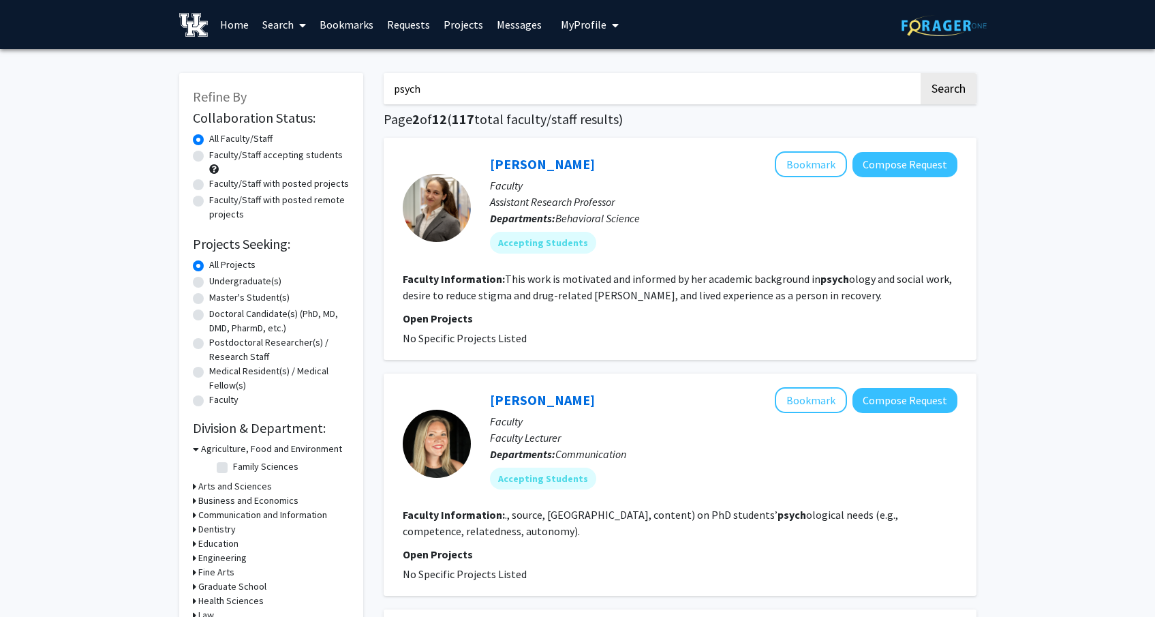
click at [240, 185] on label "Faculty/Staff with posted projects" at bounding box center [279, 184] width 140 height 14
click at [218, 185] on input "Faculty/Staff with posted projects" at bounding box center [213, 181] width 9 height 9
radio input "true"
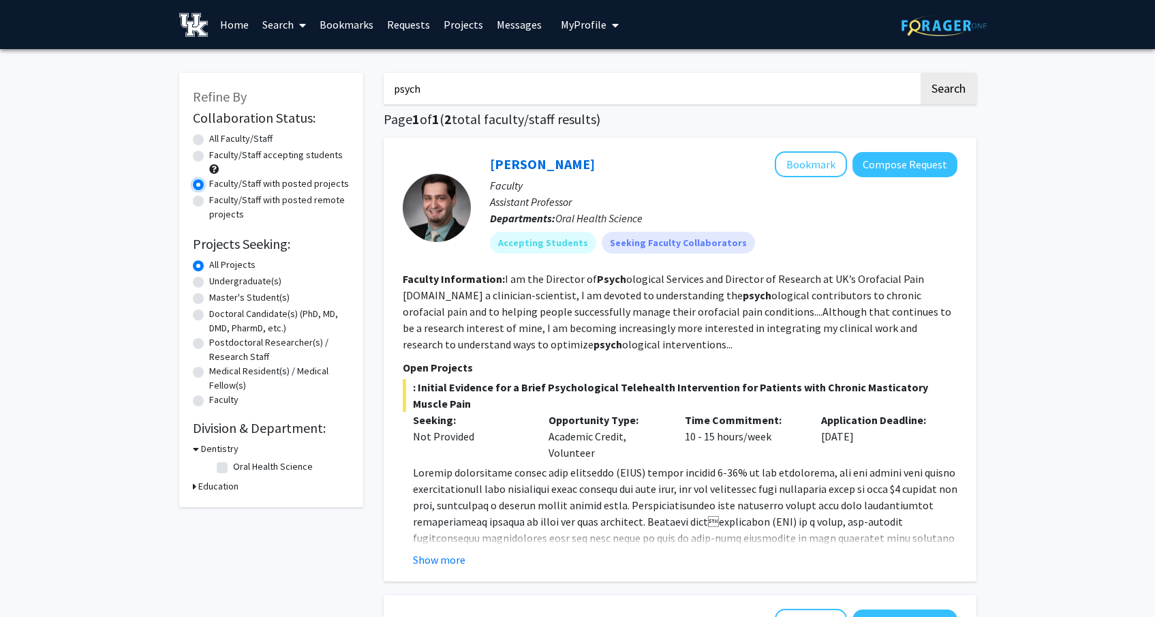
scroll to position [305, 0]
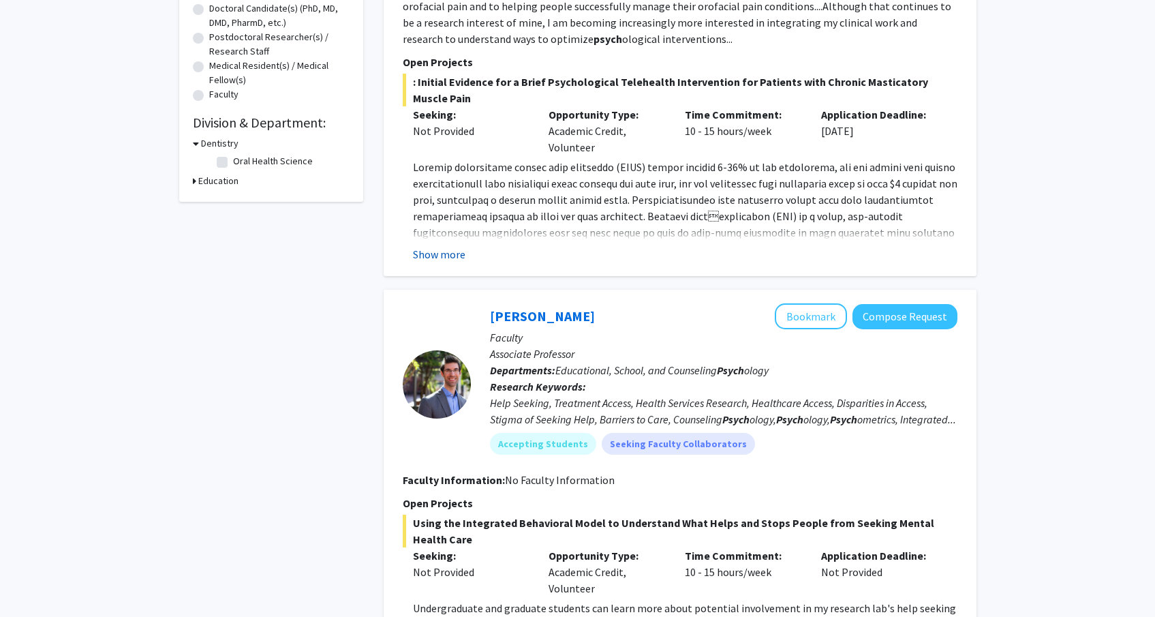
click at [428, 251] on button "Show more" at bounding box center [439, 254] width 52 height 16
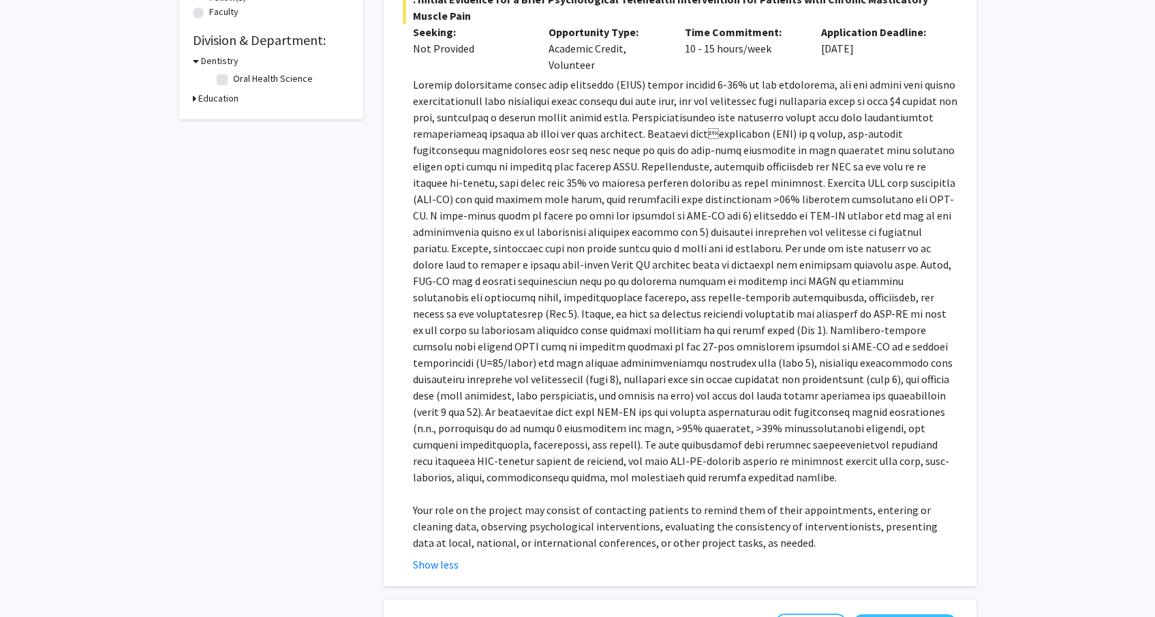
scroll to position [0, 0]
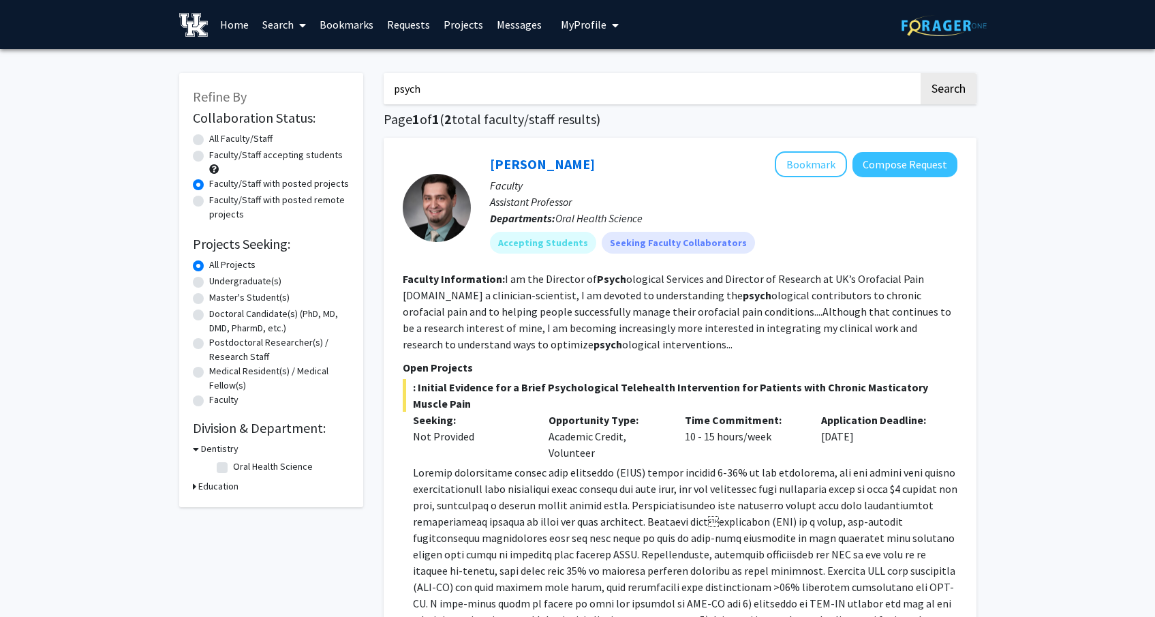
click at [317, 159] on label "Faculty/Staff accepting students" at bounding box center [276, 155] width 134 height 14
click at [218, 157] on input "Faculty/Staff accepting students" at bounding box center [213, 152] width 9 height 9
radio input "true"
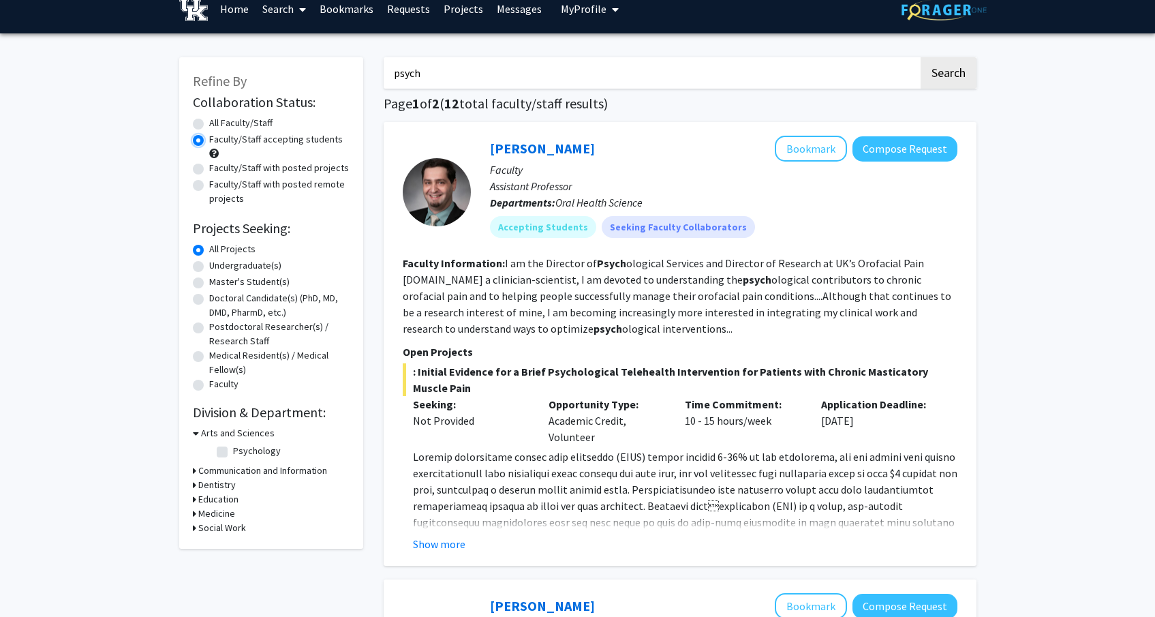
scroll to position [624, 0]
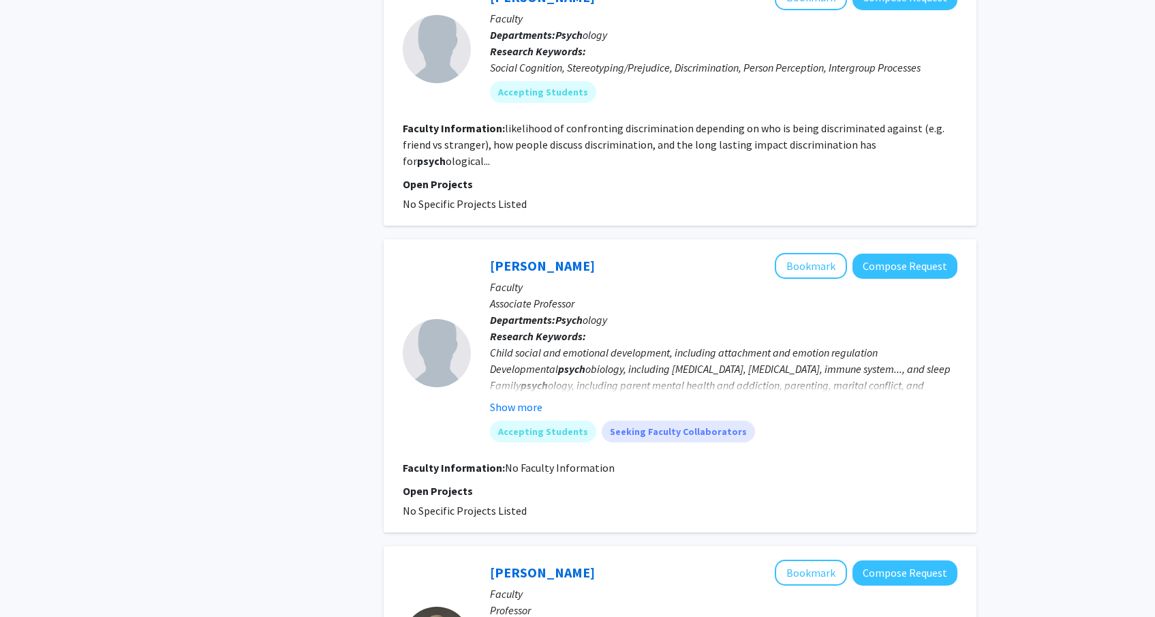
click at [736, 363] on div "Child social and emotional development, including attachment and emotion regula…" at bounding box center [724, 376] width 468 height 65
click at [530, 399] on button "Show more" at bounding box center [516, 407] width 52 height 16
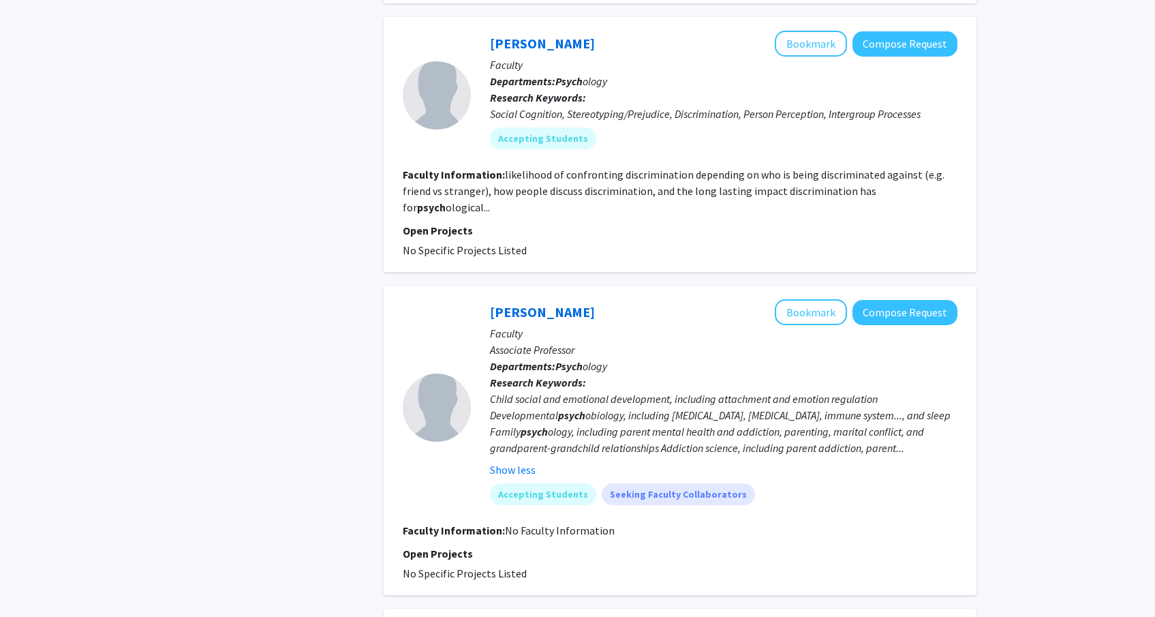
scroll to position [0, 0]
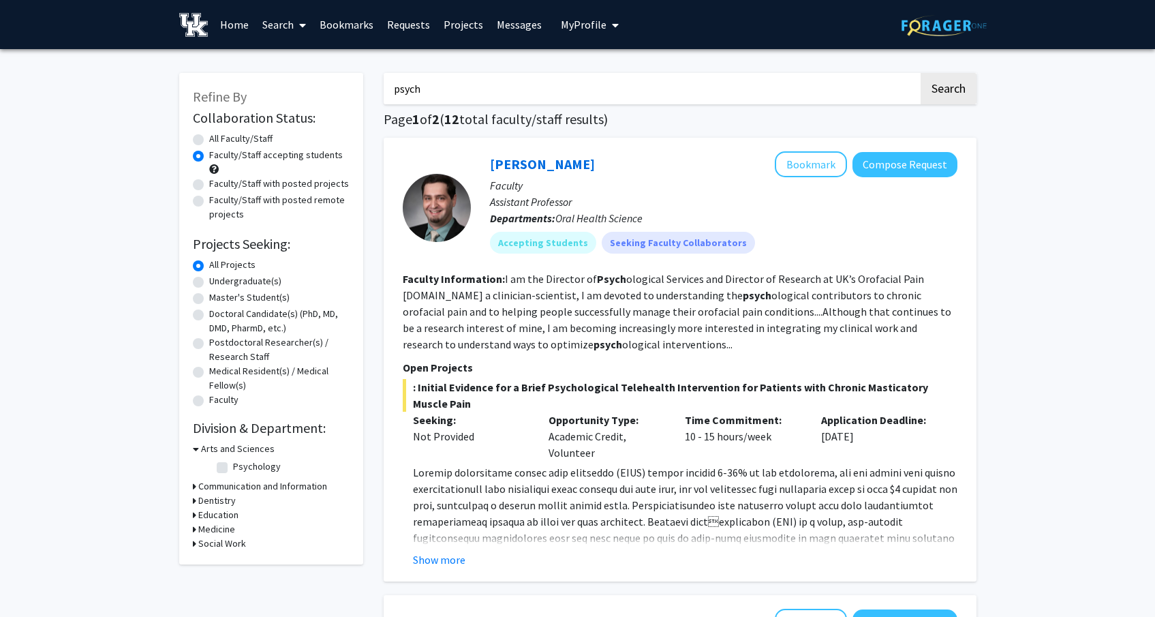
click at [472, 89] on input "psych" at bounding box center [651, 88] width 535 height 31
type input "behav"
click at [921, 73] on button "Search" at bounding box center [949, 88] width 56 height 31
radio input "true"
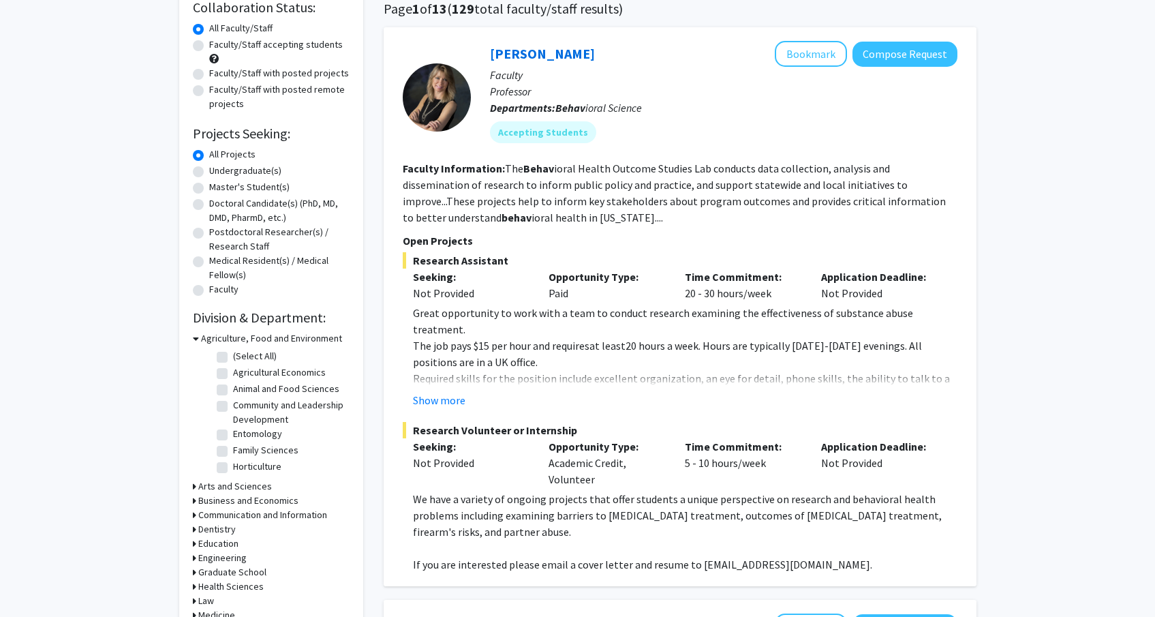
scroll to position [110, 0]
click at [418, 410] on fg-project-list "Research Assistant Seeking: Not Provided Opportunity Type: Paid Time Commitment…" at bounding box center [680, 412] width 555 height 320
click at [423, 403] on button "Show more" at bounding box center [439, 400] width 52 height 16
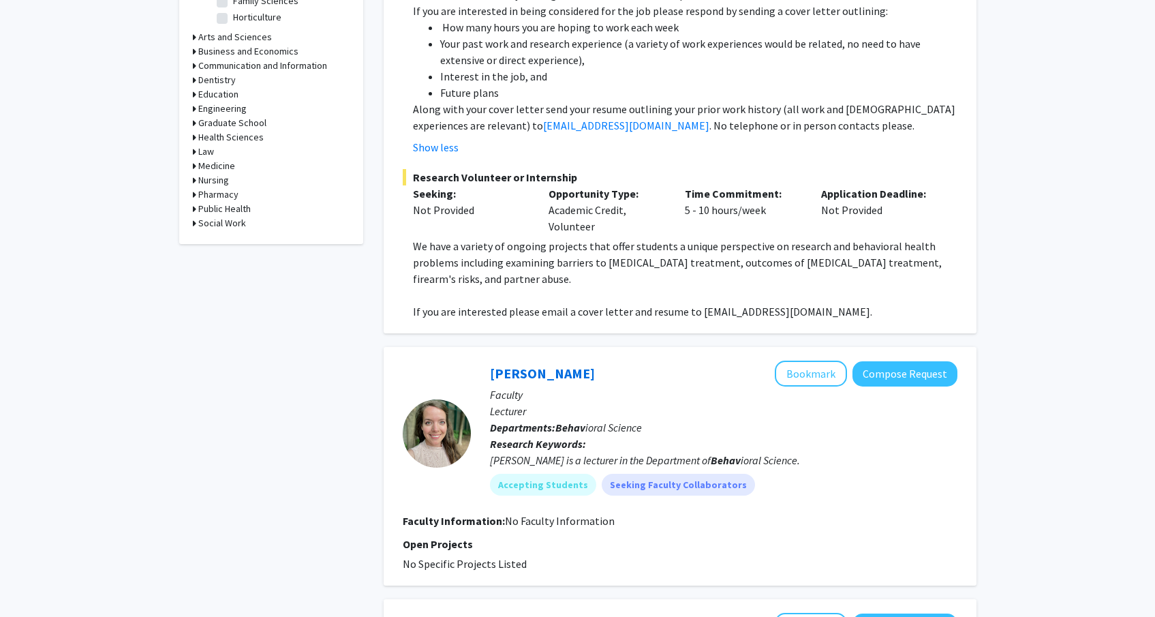
scroll to position [559, 0]
